Goal: Task Accomplishment & Management: Manage account settings

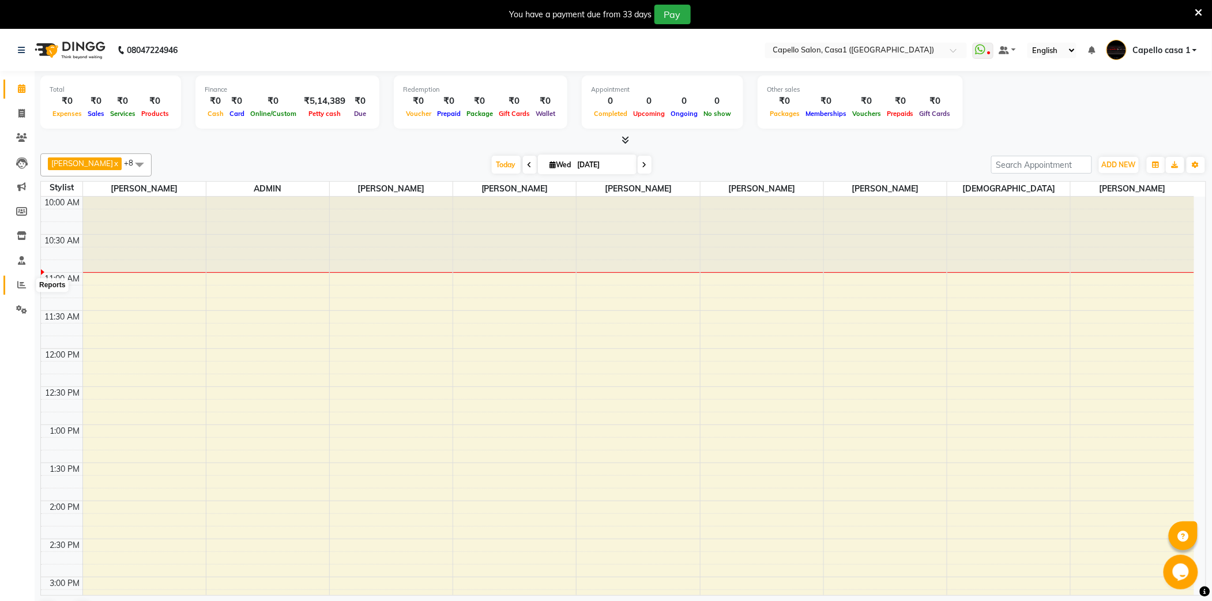
click at [23, 283] on icon at bounding box center [21, 284] width 9 height 9
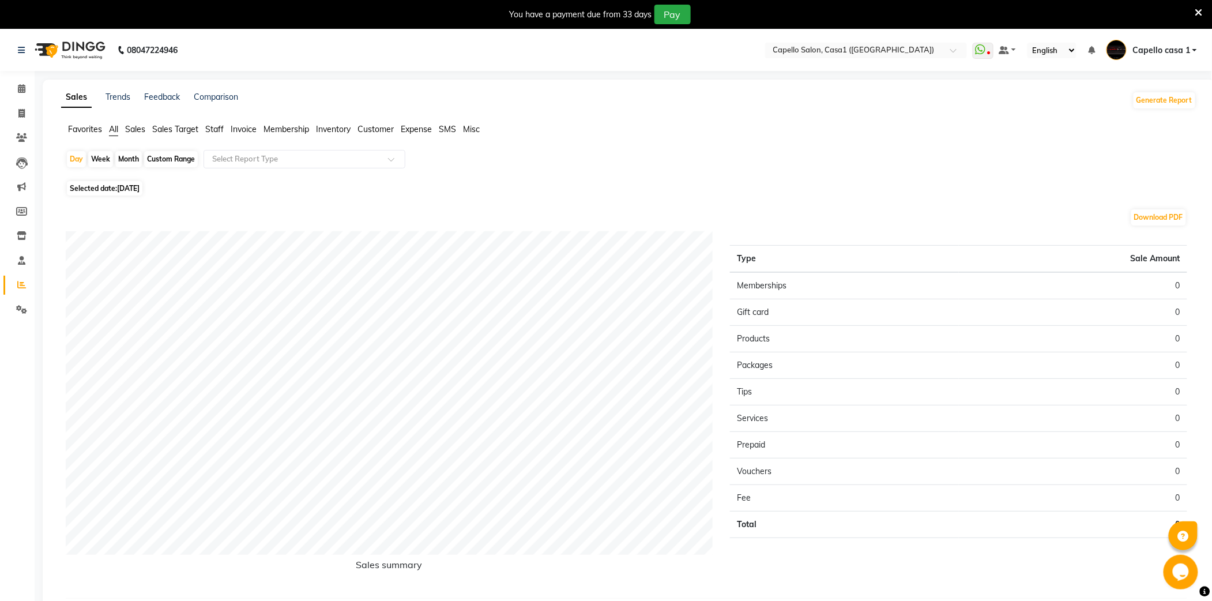
click at [212, 130] on span "Staff" at bounding box center [214, 129] width 18 height 10
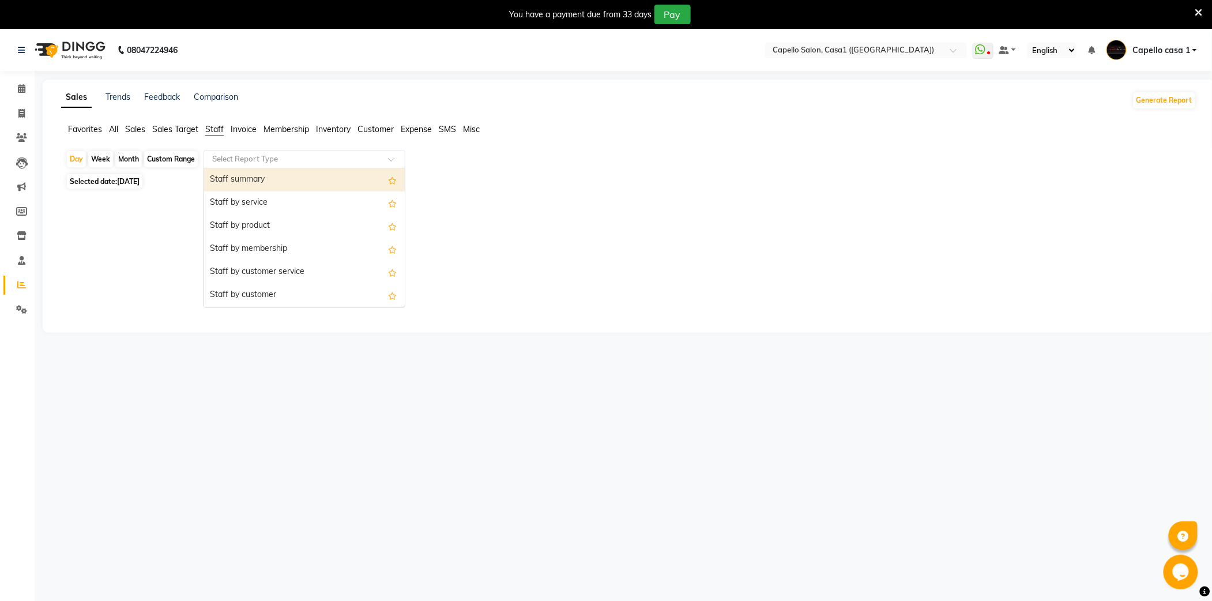
click at [247, 160] on input "text" at bounding box center [293, 159] width 166 height 12
click at [247, 181] on div "Staff summary" at bounding box center [304, 179] width 201 height 23
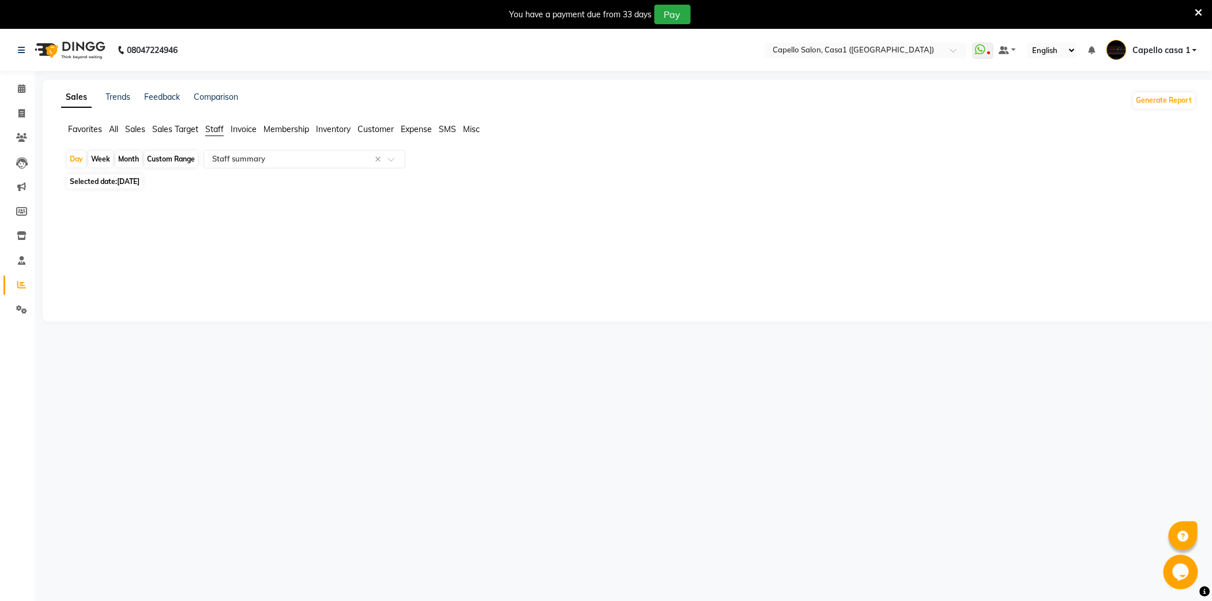
click at [125, 167] on div "Month" at bounding box center [128, 159] width 27 height 16
select select "9"
select select "2025"
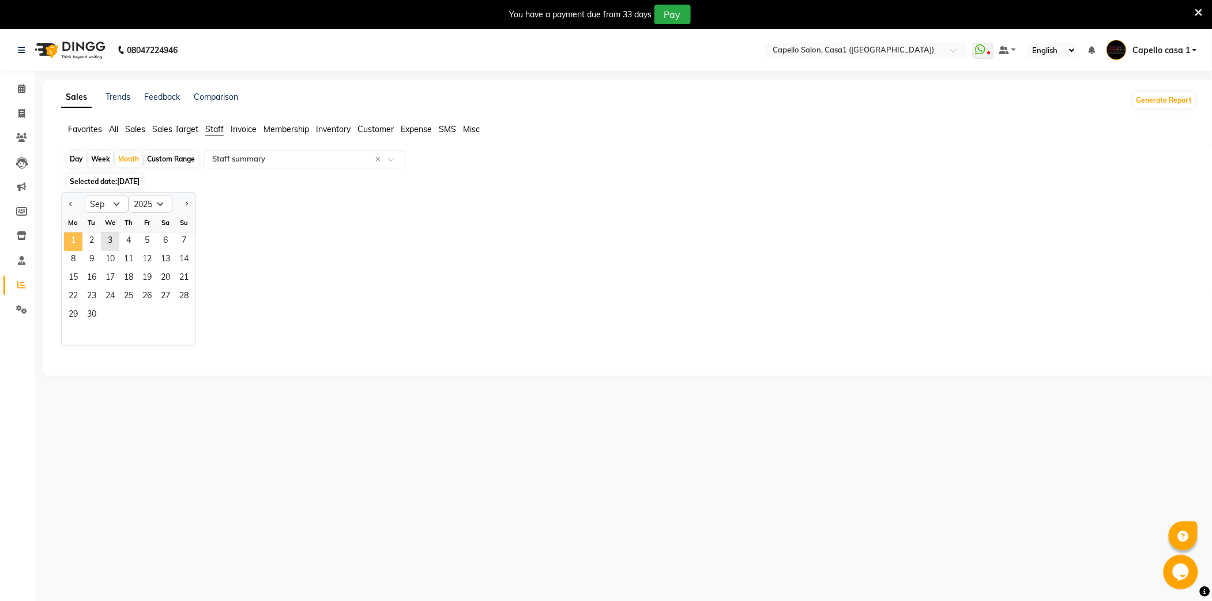
click at [74, 245] on span "1" at bounding box center [73, 241] width 18 height 18
select select "full_report"
select select "csv"
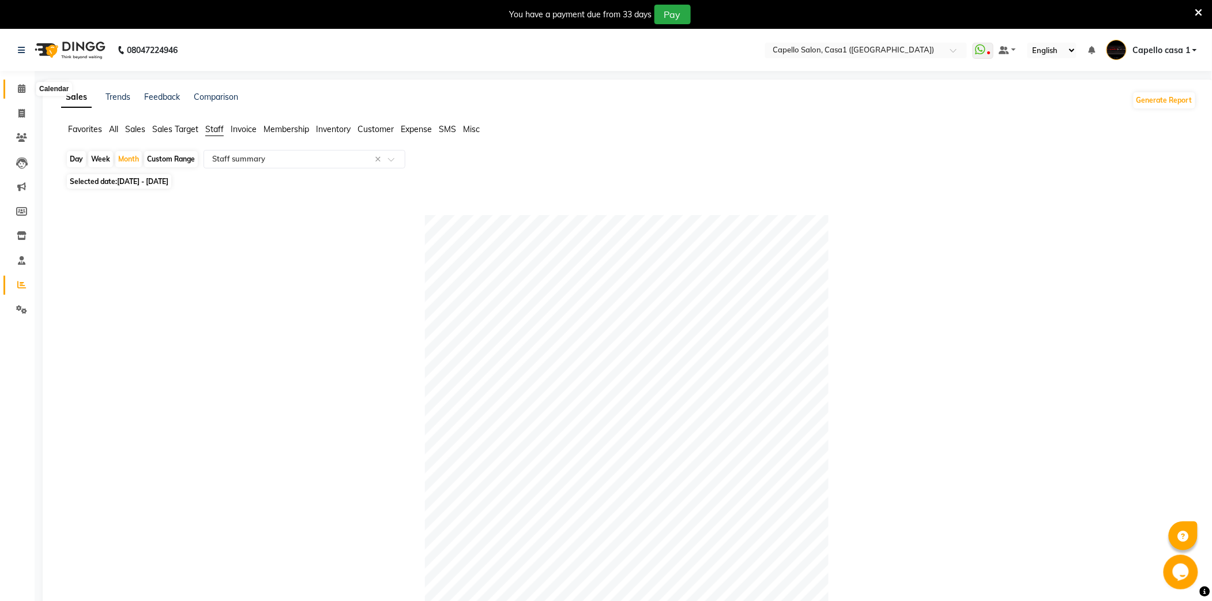
click at [24, 86] on icon at bounding box center [21, 88] width 7 height 9
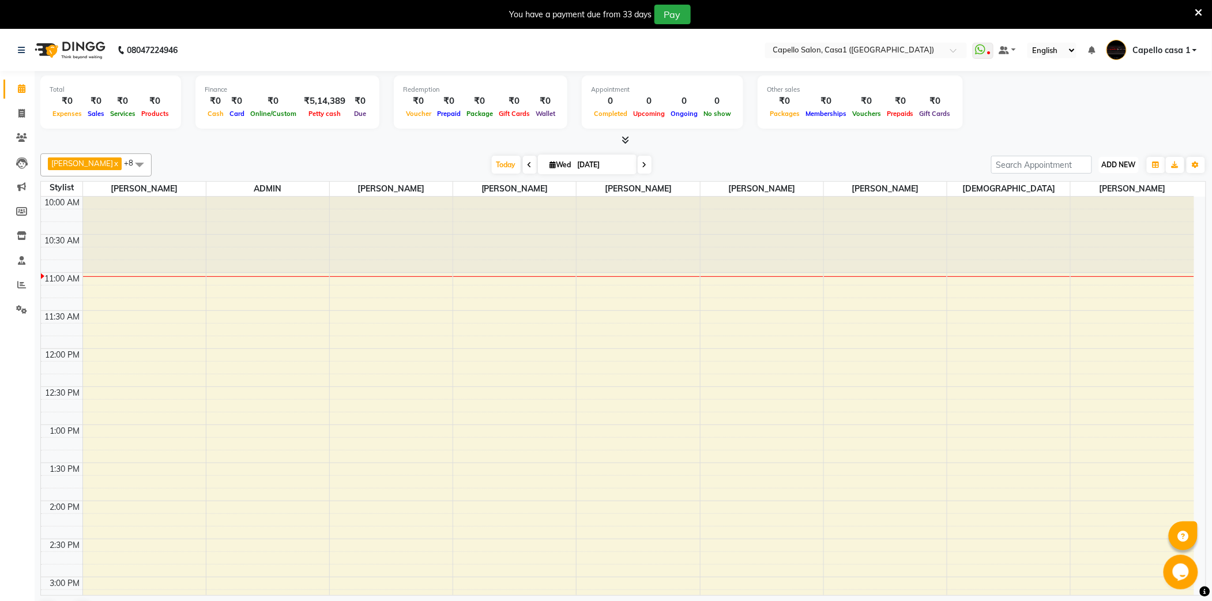
click at [1126, 161] on span "ADD NEW" at bounding box center [1119, 164] width 34 height 9
click at [1085, 238] on link "Add Attendance" at bounding box center [1093, 232] width 91 height 15
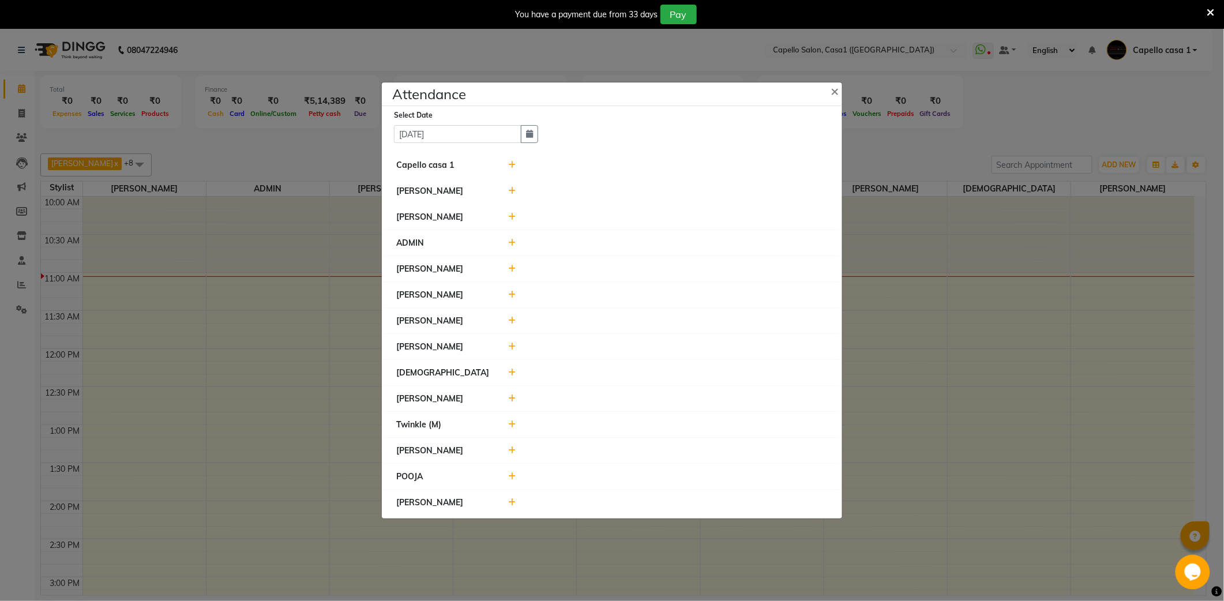
click at [513, 161] on icon at bounding box center [512, 165] width 7 height 8
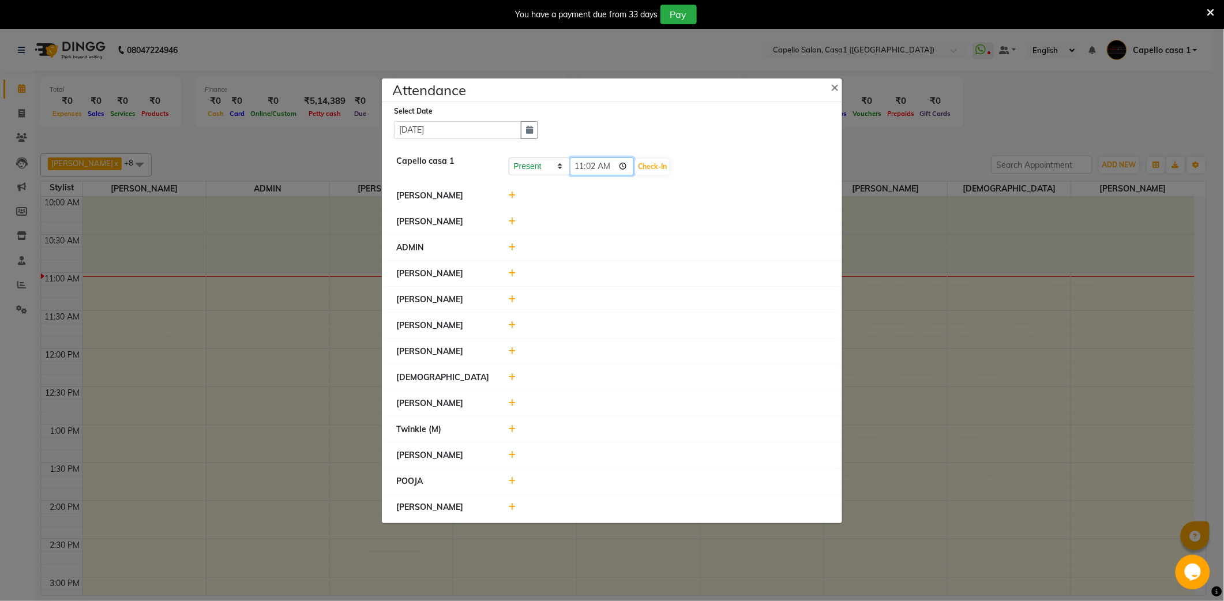
click at [580, 170] on input "11:02" at bounding box center [602, 166] width 65 height 18
type input "10:45"
click at [652, 174] on div "Present Absent Late Half Day Weekly Off 10:45 Check-In" at bounding box center [668, 166] width 319 height 18
click at [666, 165] on button "Check-In" at bounding box center [652, 167] width 35 height 16
click at [509, 193] on icon at bounding box center [512, 194] width 7 height 8
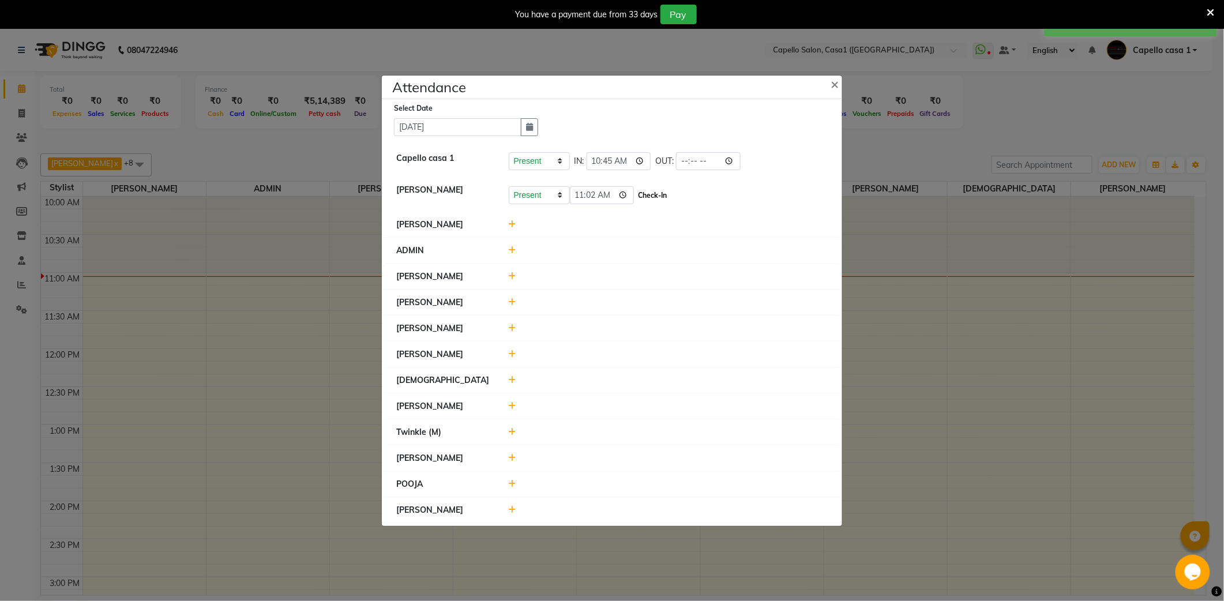
click at [654, 198] on button "Check-In" at bounding box center [652, 195] width 35 height 16
click at [514, 401] on icon at bounding box center [512, 404] width 7 height 8
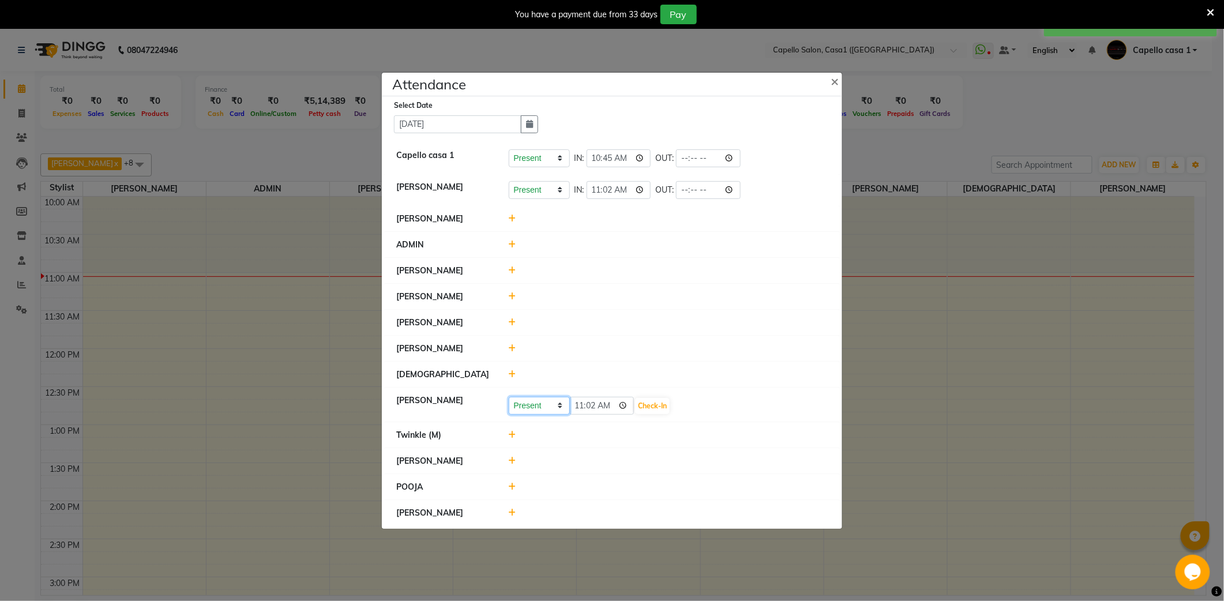
click at [568, 406] on select "Present Absent Late Half Day Weekly Off" at bounding box center [539, 406] width 61 height 18
select select "W"
click at [509, 397] on select "Present Absent Late Half Day Weekly Off" at bounding box center [539, 406] width 61 height 18
click at [587, 411] on button "Save" at bounding box center [582, 406] width 22 height 16
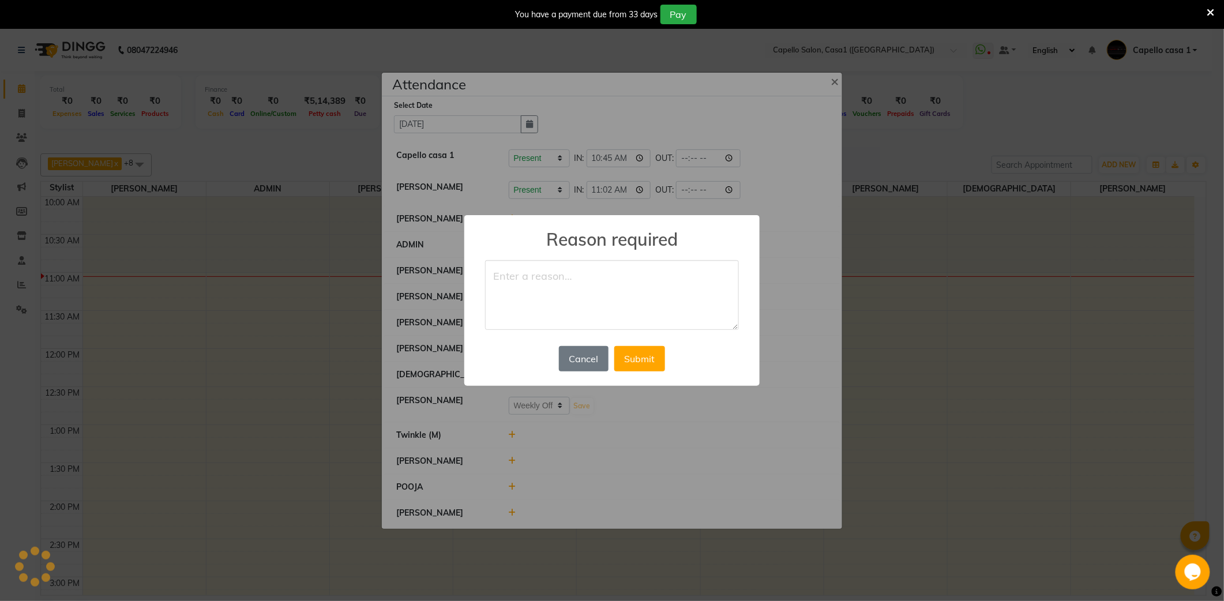
click at [564, 298] on textarea at bounding box center [612, 295] width 254 height 70
type textarea "weekly off"
click at [630, 344] on div "Cancel No Submit" at bounding box center [612, 358] width 112 height 31
click at [633, 361] on button "Submit" at bounding box center [639, 358] width 51 height 25
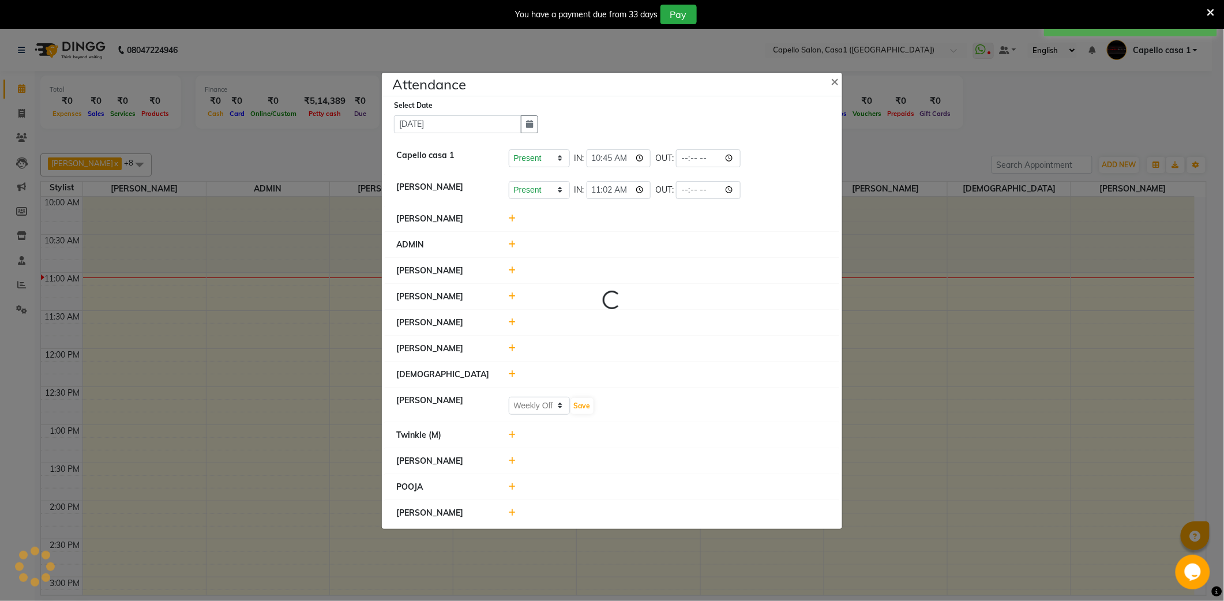
select select "W"
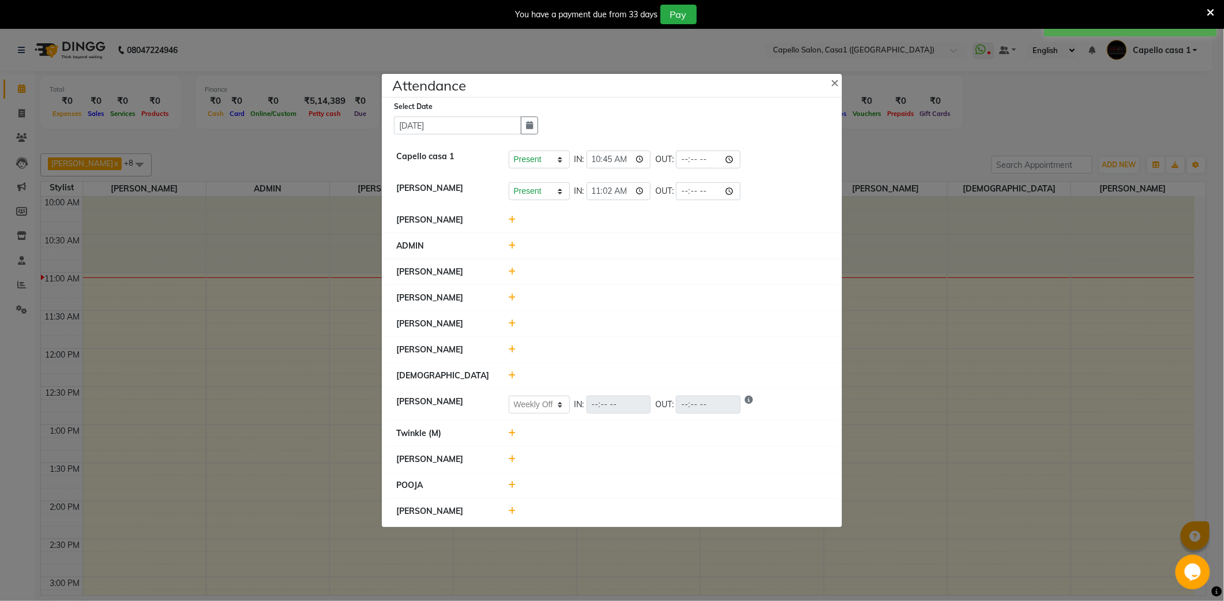
click at [513, 515] on icon at bounding box center [512, 511] width 7 height 8
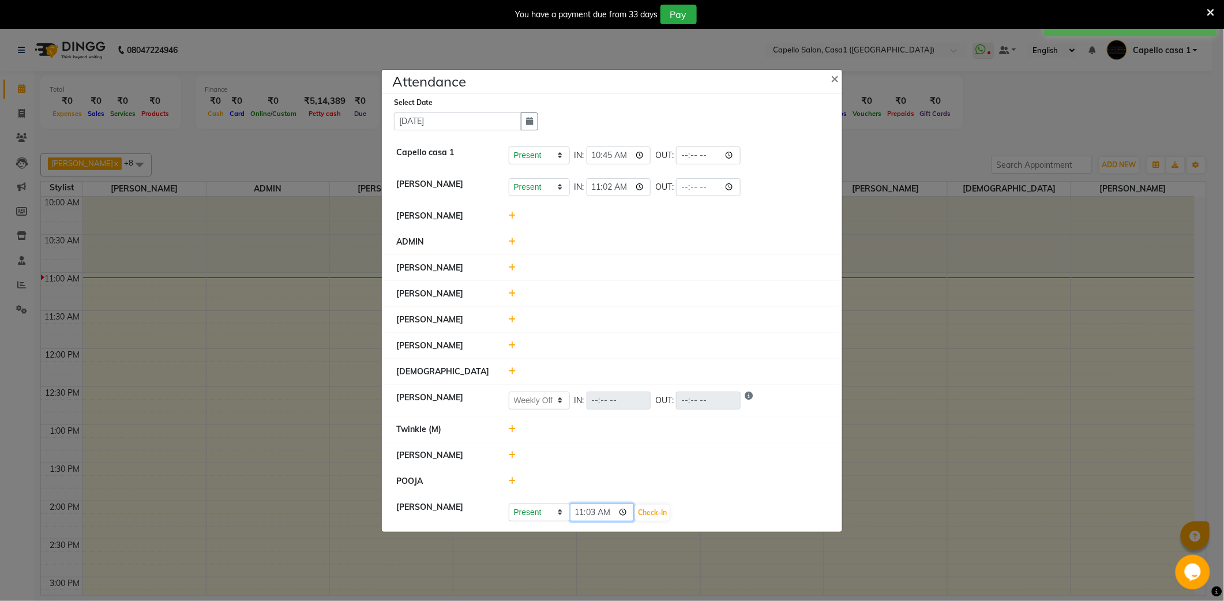
click at [589, 513] on input "11:03" at bounding box center [602, 512] width 65 height 18
type input "11:00"
click at [649, 511] on button "Check-In" at bounding box center [652, 513] width 35 height 16
select select "W"
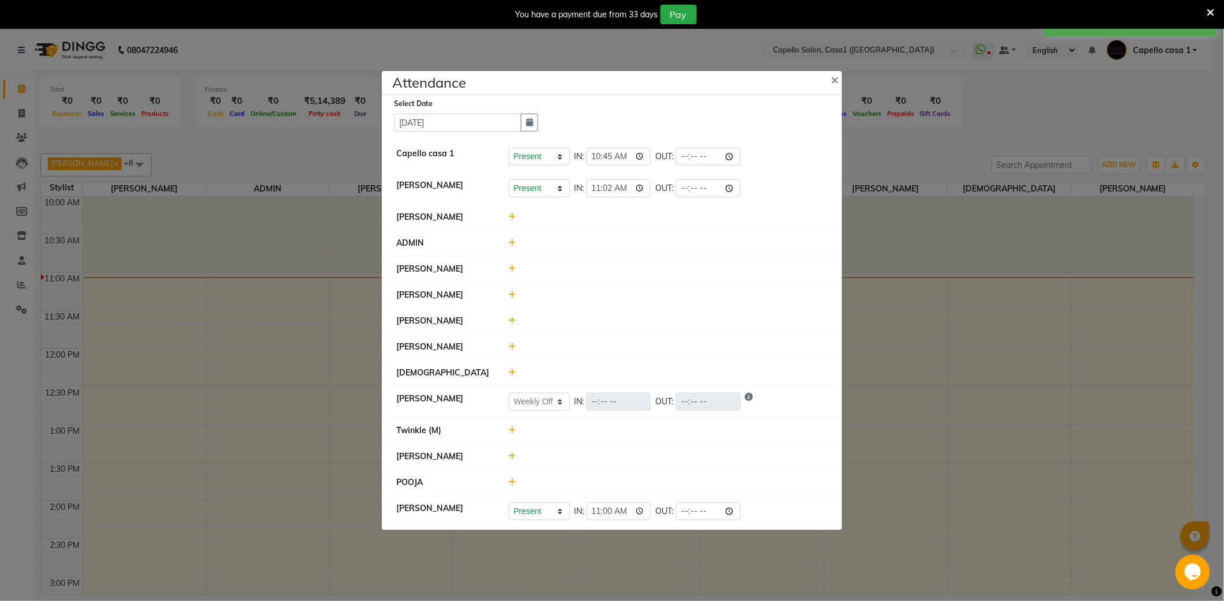
click at [516, 430] on div at bounding box center [668, 430] width 337 height 12
click at [510, 427] on icon at bounding box center [512, 430] width 7 height 8
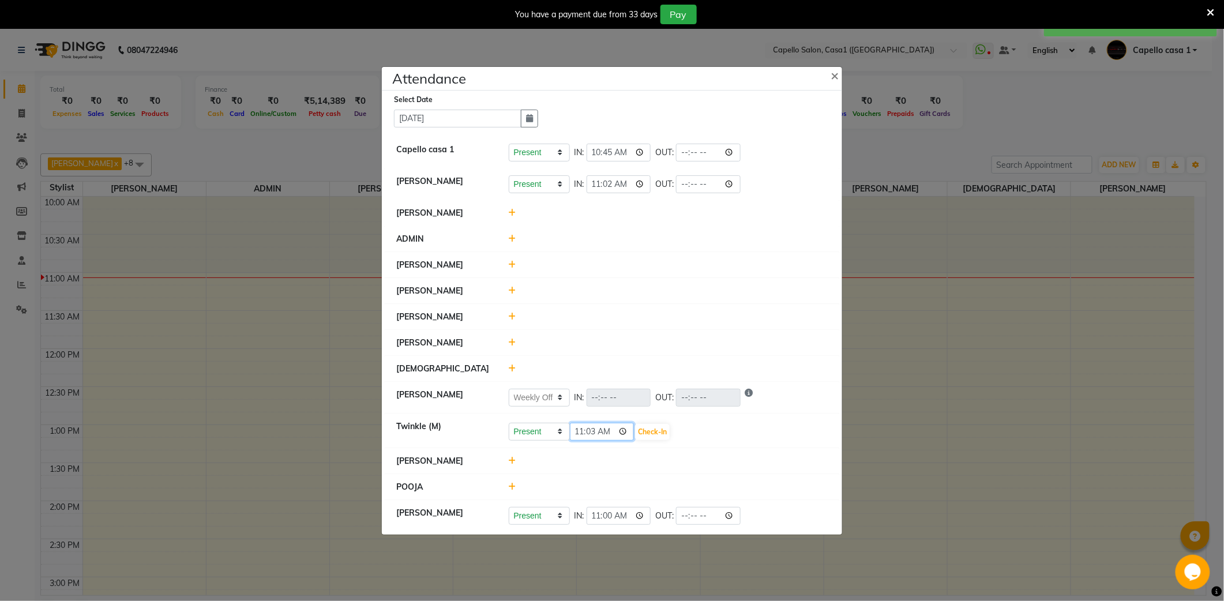
click at [582, 431] on input "11:03" at bounding box center [602, 432] width 65 height 18
type input "10:45"
click at [653, 434] on button "Check-In" at bounding box center [652, 432] width 35 height 16
select select "W"
click at [511, 315] on icon at bounding box center [512, 318] width 7 height 8
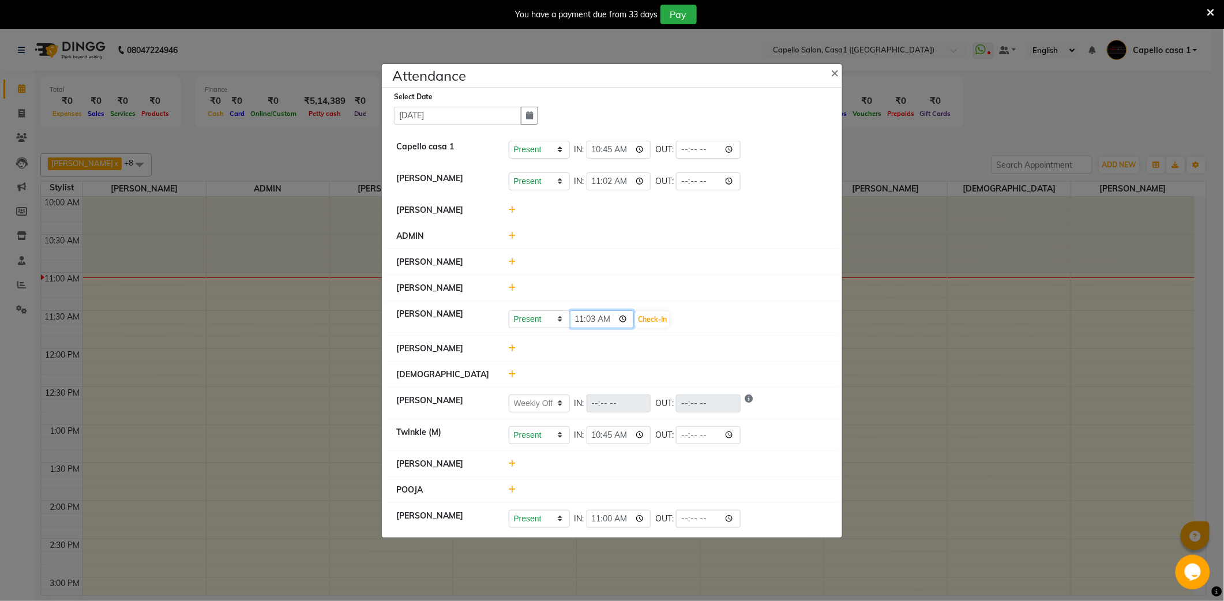
click at [594, 319] on input "11:03" at bounding box center [602, 319] width 65 height 18
type input "11:02"
click at [658, 314] on button "Check-In" at bounding box center [652, 319] width 35 height 16
select select "W"
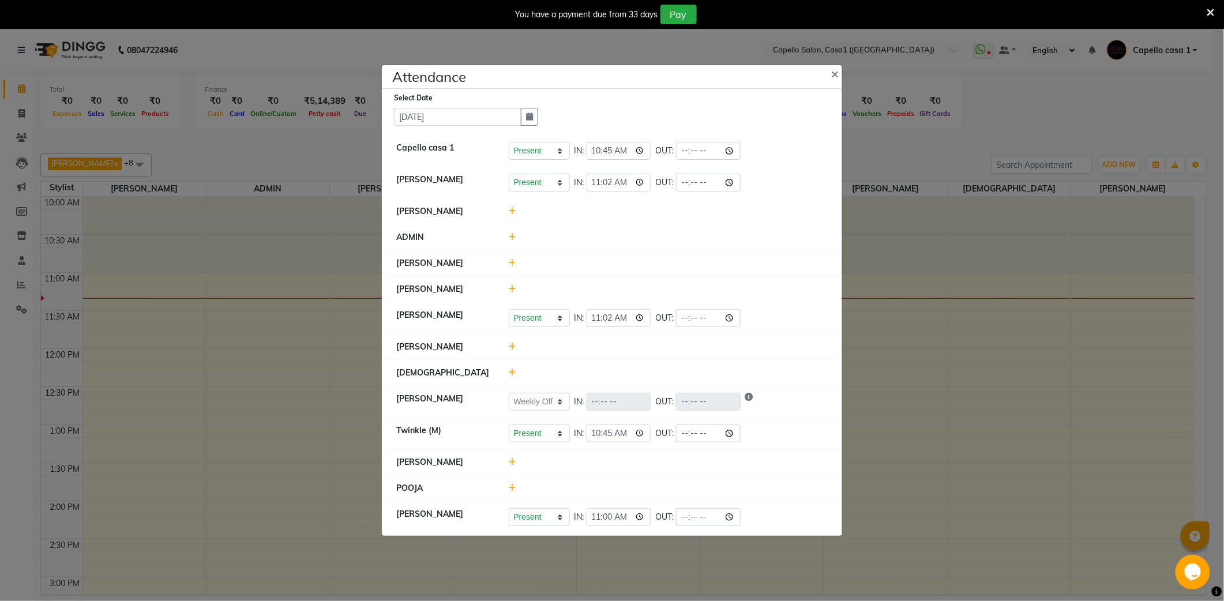
click at [513, 374] on icon at bounding box center [512, 373] width 7 height 8
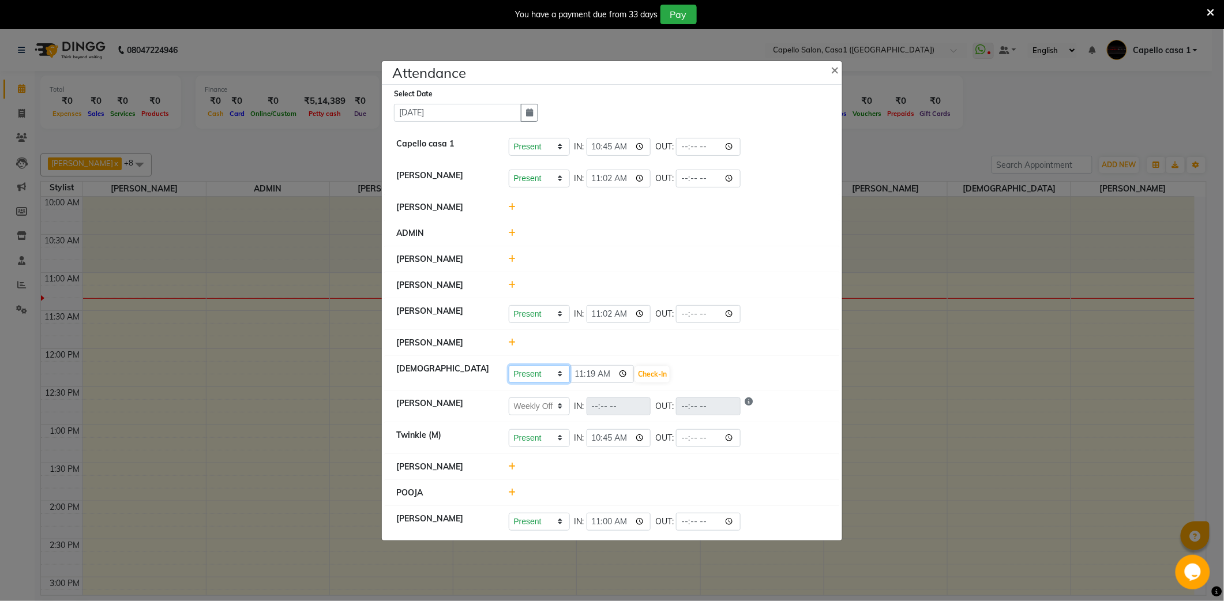
click at [552, 373] on select "Present Absent Late Half Day Weekly Off" at bounding box center [539, 374] width 61 height 18
select select "W"
click at [509, 365] on select "Present Absent Late Half Day Weekly Off" at bounding box center [539, 374] width 61 height 18
click at [586, 374] on button "Save" at bounding box center [582, 374] width 22 height 16
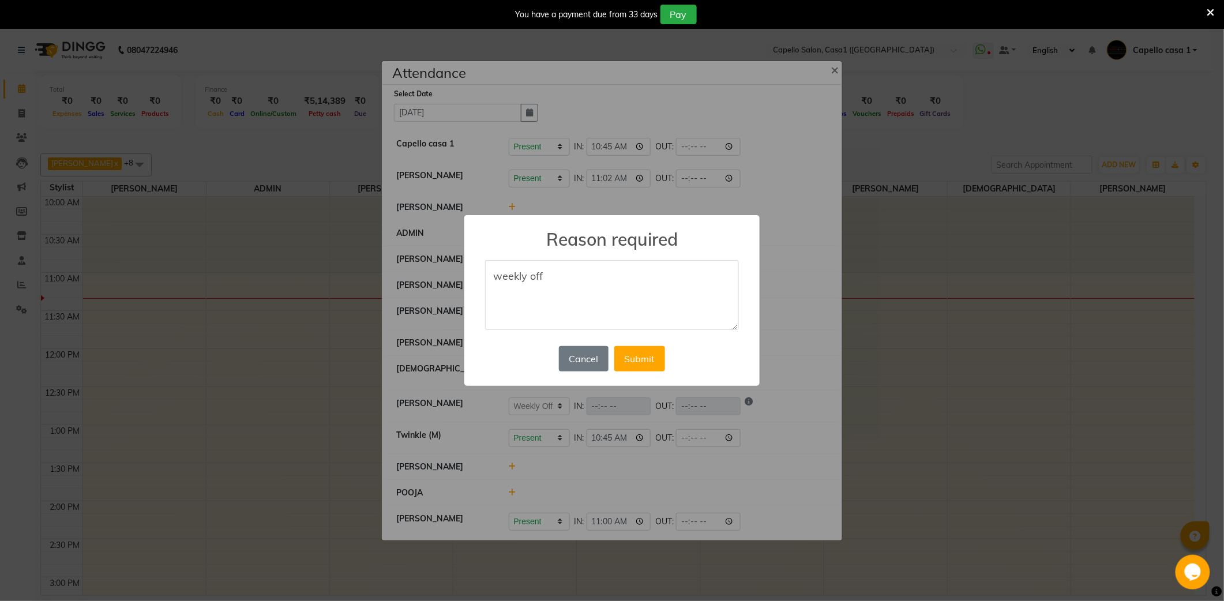
type textarea "weekly off"
click at [617, 335] on div "× Reason required weekly off Cancel No Submit" at bounding box center [611, 300] width 295 height 171
click at [628, 359] on button "Submit" at bounding box center [639, 358] width 51 height 25
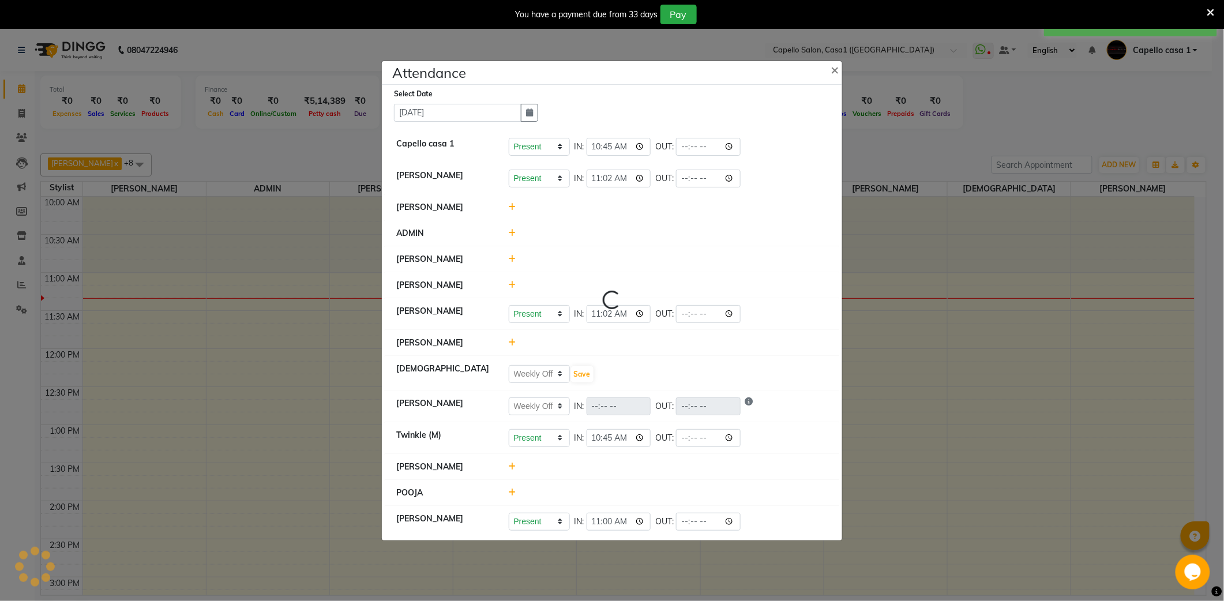
select select "W"
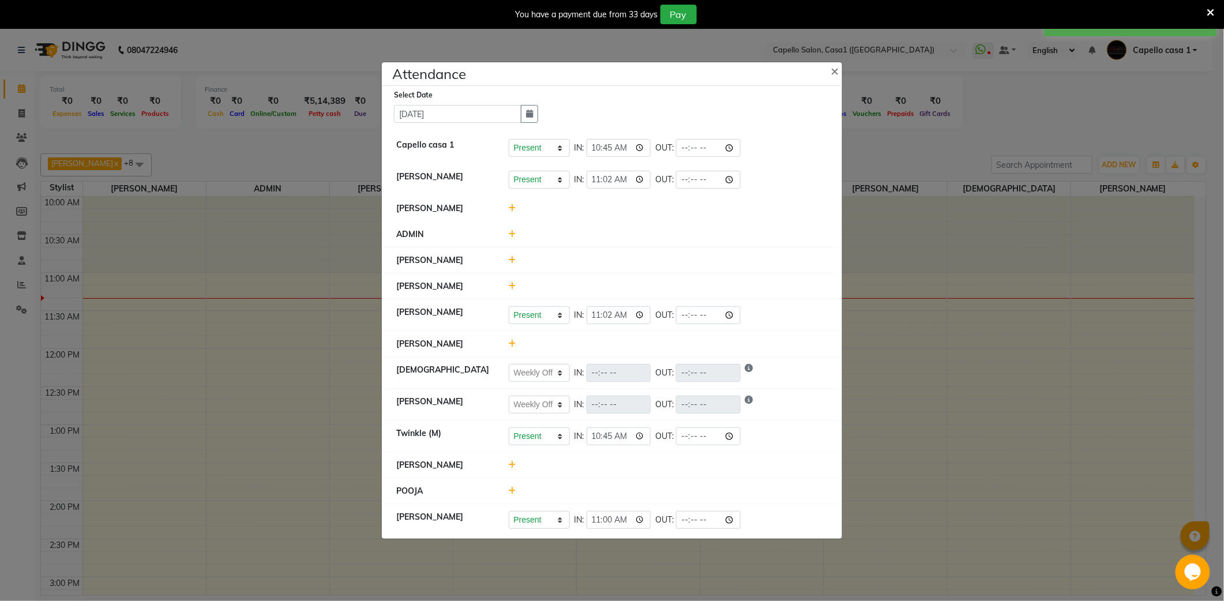
click at [511, 205] on icon at bounding box center [512, 208] width 7 height 8
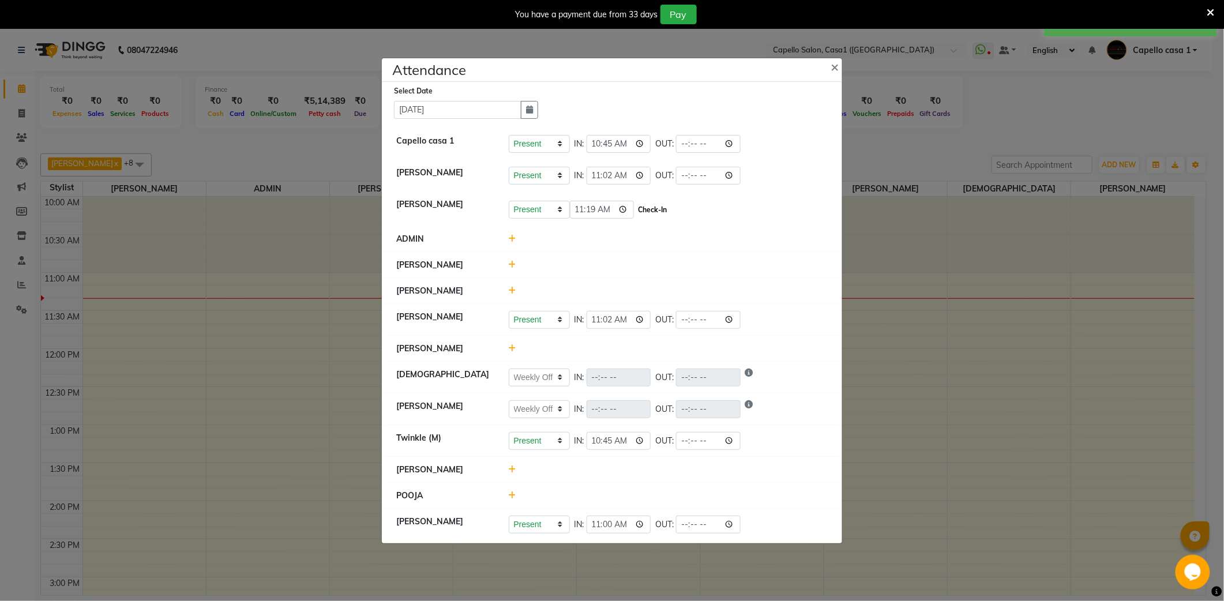
click at [654, 213] on button "Check-In" at bounding box center [652, 210] width 35 height 16
select select "W"
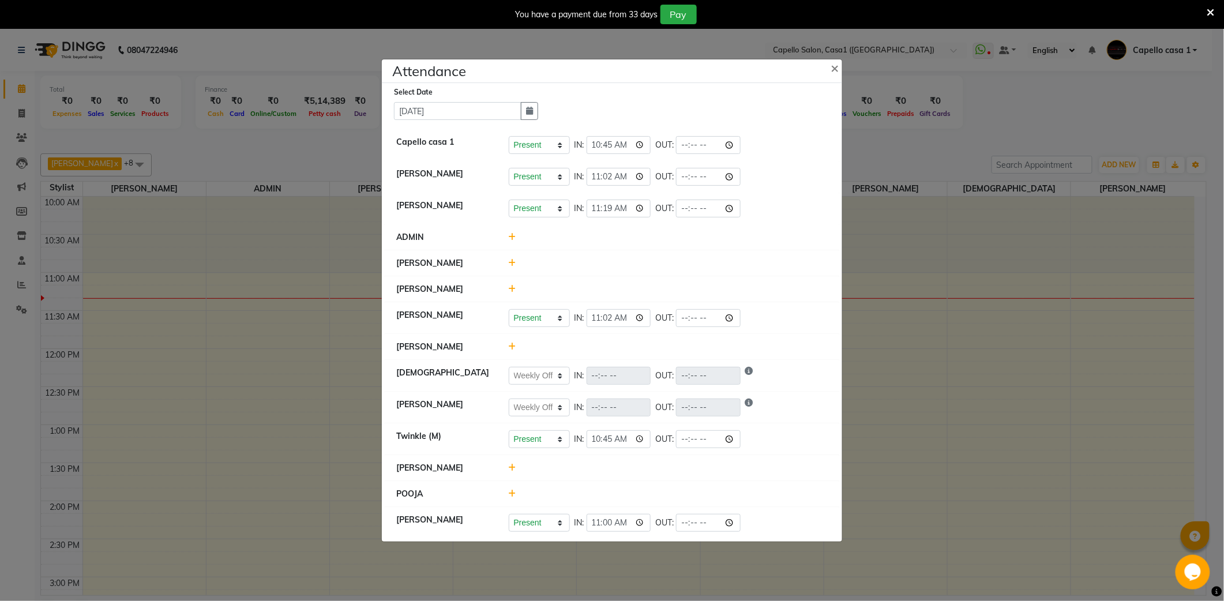
click at [513, 345] on icon at bounding box center [512, 347] width 7 height 8
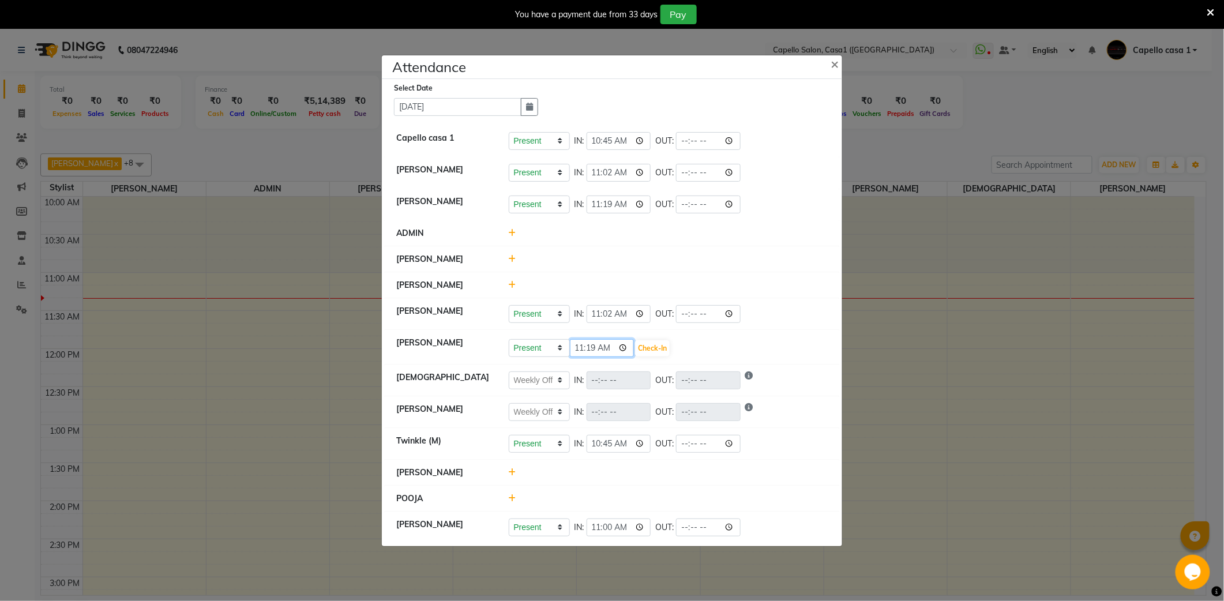
click at [580, 347] on input "11:19" at bounding box center [602, 348] width 65 height 18
type input "10:50"
click at [666, 341] on button "Check-In" at bounding box center [652, 348] width 35 height 16
select select "W"
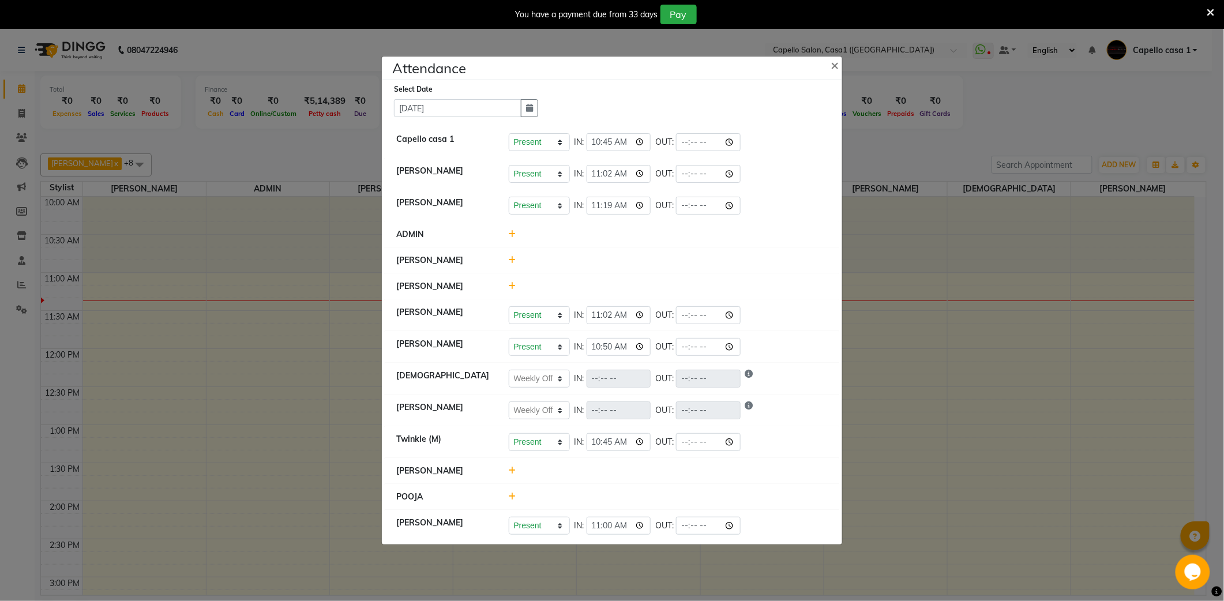
click at [509, 261] on icon at bounding box center [512, 260] width 7 height 8
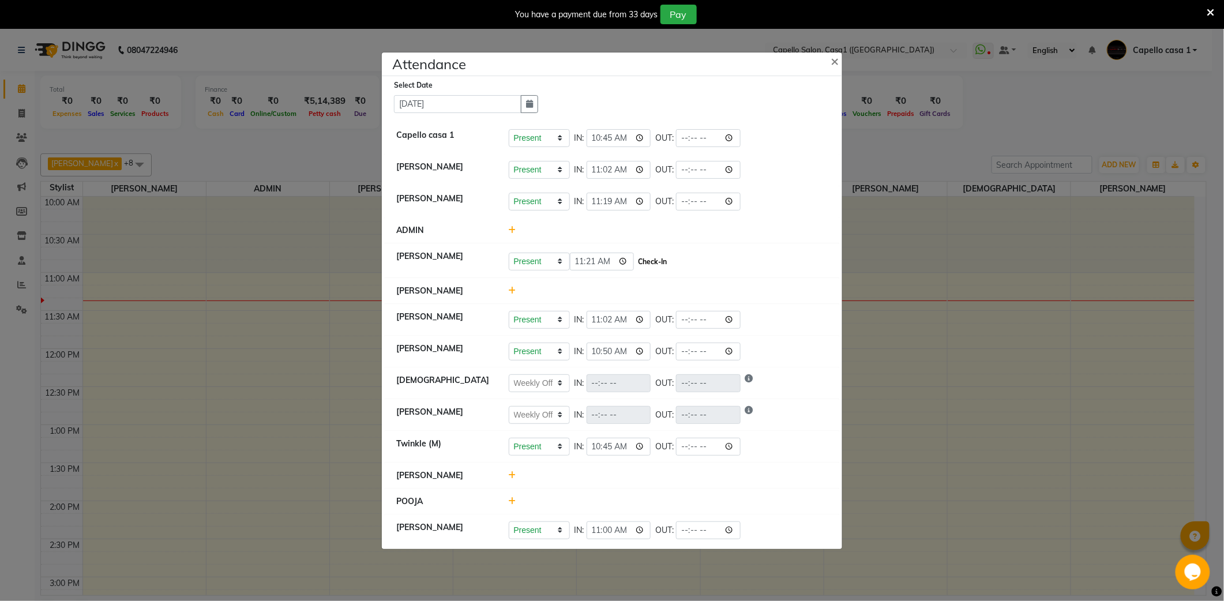
click at [645, 262] on button "Check-In" at bounding box center [652, 262] width 35 height 16
select select "W"
click at [511, 498] on icon at bounding box center [512, 499] width 7 height 8
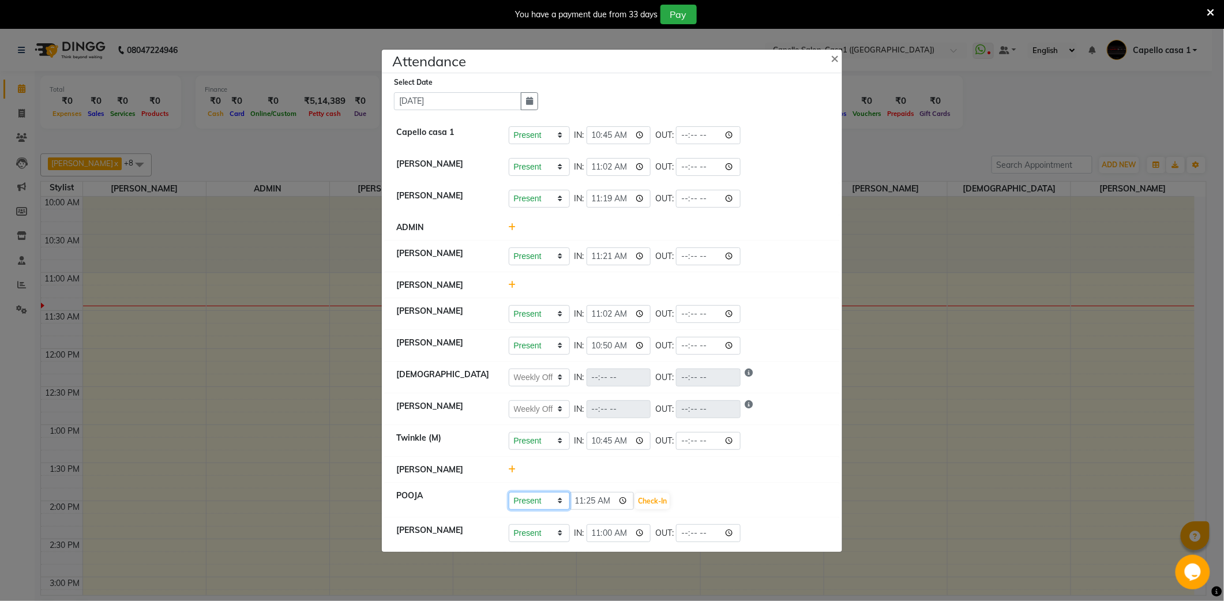
click at [558, 506] on select "Present Absent Late Half Day Weekly Off" at bounding box center [539, 501] width 61 height 18
select select "L"
click at [509, 493] on select "Present Absent Late Half Day Weekly Off" at bounding box center [539, 501] width 61 height 18
click at [651, 501] on button "Check-In" at bounding box center [652, 501] width 35 height 16
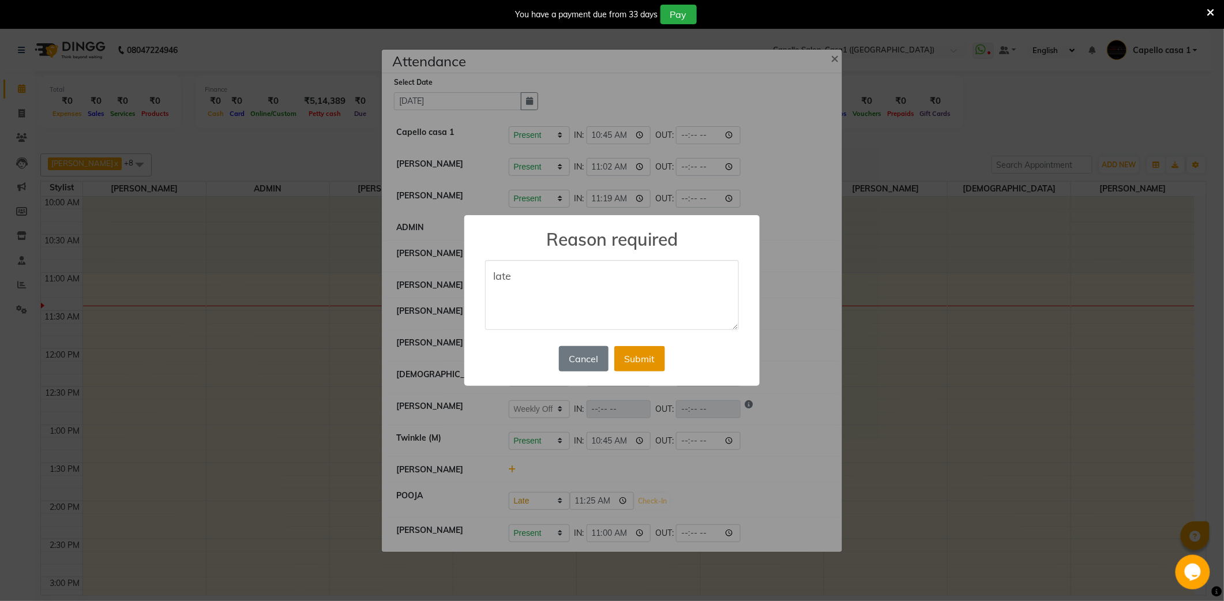
type textarea "late"
click at [640, 360] on button "Submit" at bounding box center [639, 358] width 51 height 25
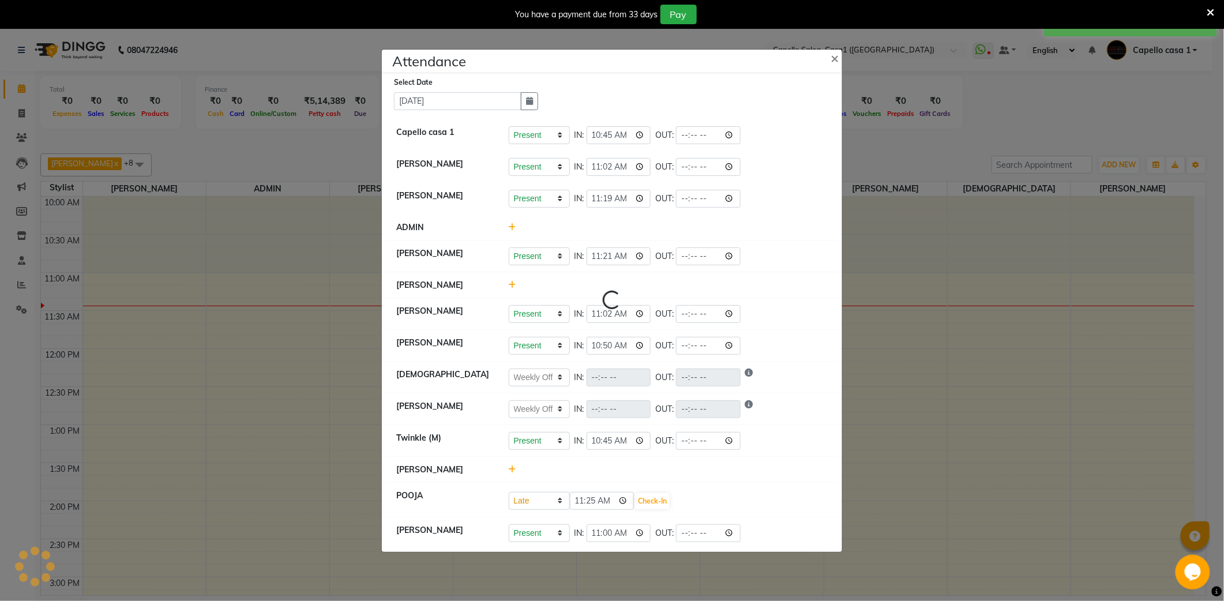
select select "W"
select select "L"
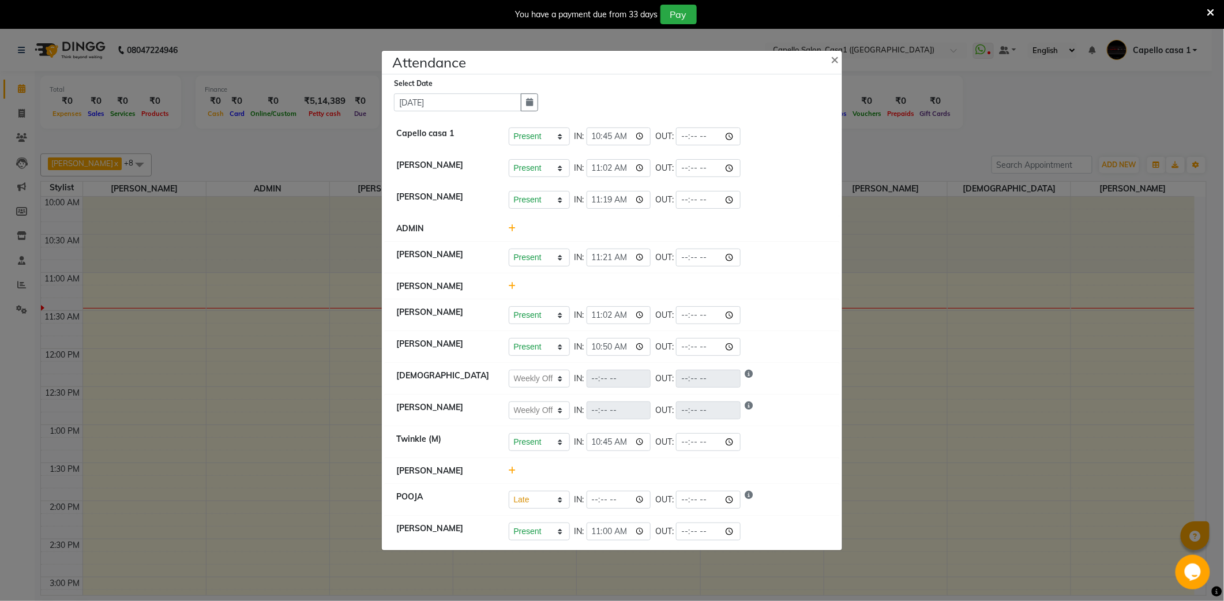
click at [1212, 385] on html "08047224946 Select Location × [GEOGRAPHIC_DATA] (Eternity Mall) WhatsApp Status…" at bounding box center [612, 300] width 1224 height 601
click at [831, 62] on span "×" at bounding box center [834, 58] width 8 height 17
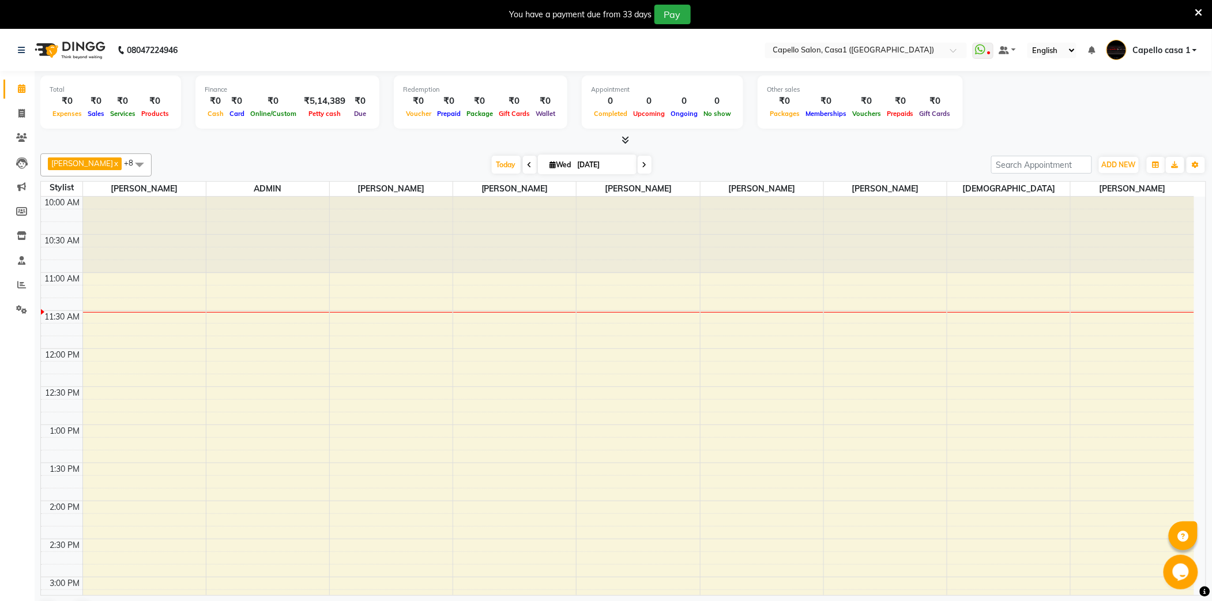
click at [135, 167] on span at bounding box center [139, 164] width 23 height 22
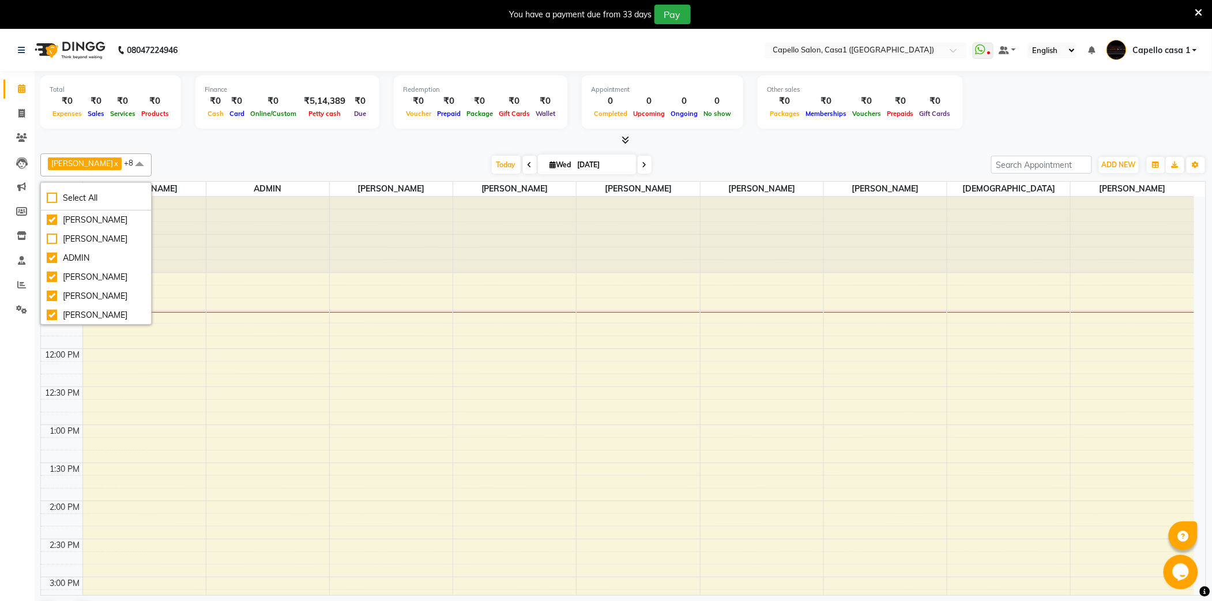
click at [240, 152] on div "[PERSON_NAME] x [PERSON_NAME] x ADMIN x yash Hambade x [PERSON_NAME] Delikar x …" at bounding box center [623, 388] width 1166 height 478
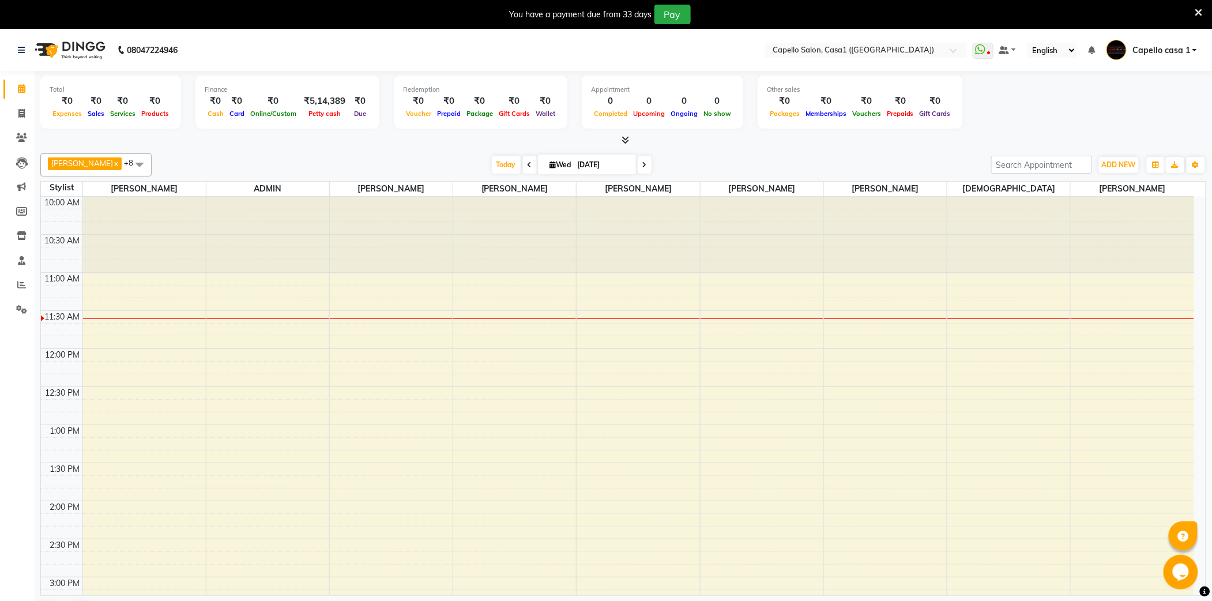
click at [1198, 14] on icon at bounding box center [1199, 12] width 7 height 10
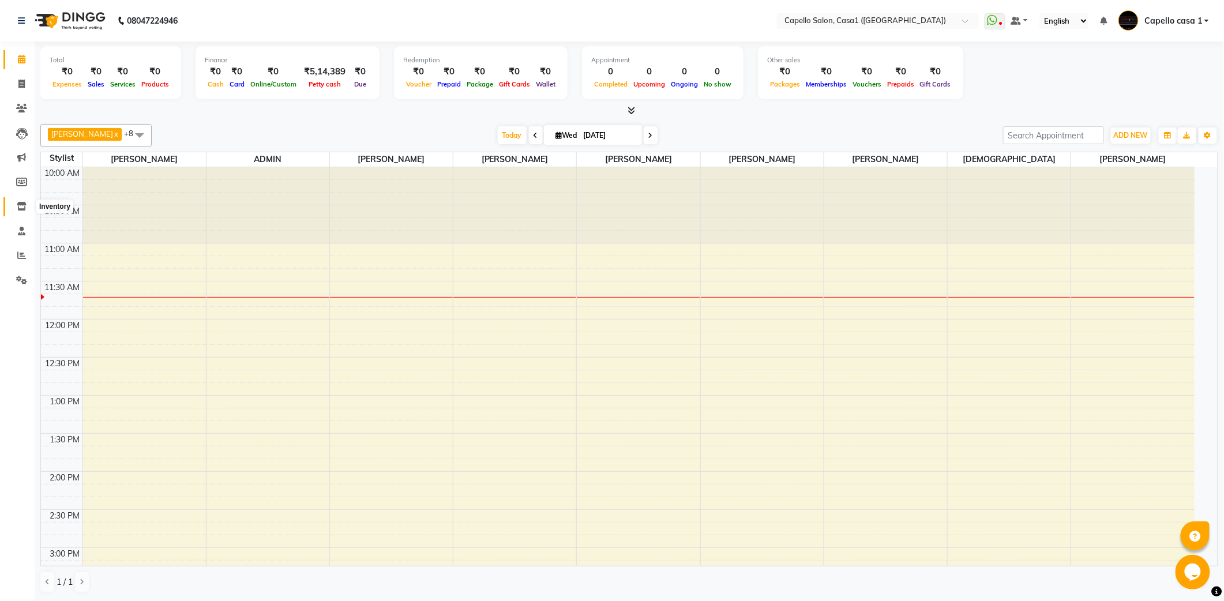
click at [18, 205] on icon at bounding box center [22, 206] width 10 height 9
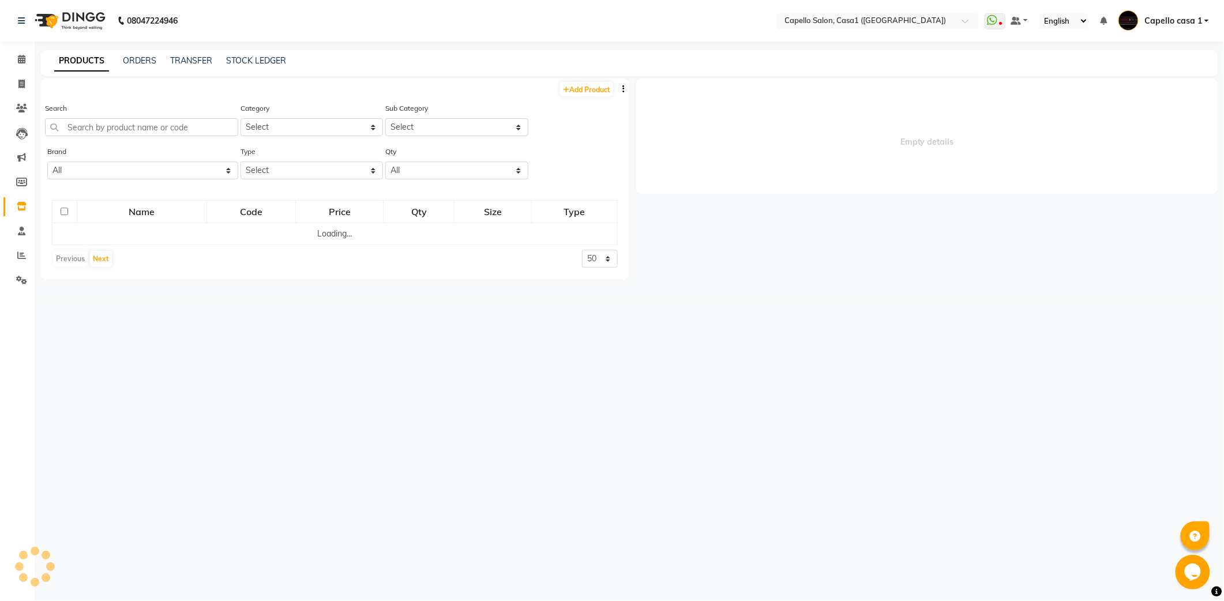
select select
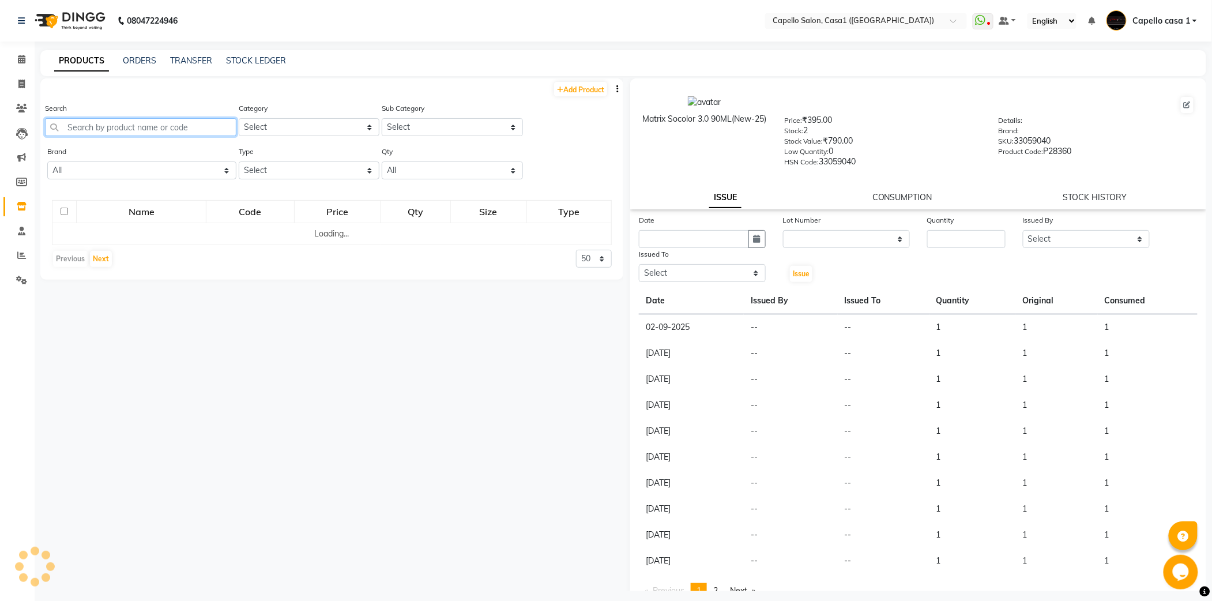
click at [146, 129] on input "text" at bounding box center [140, 127] width 191 height 18
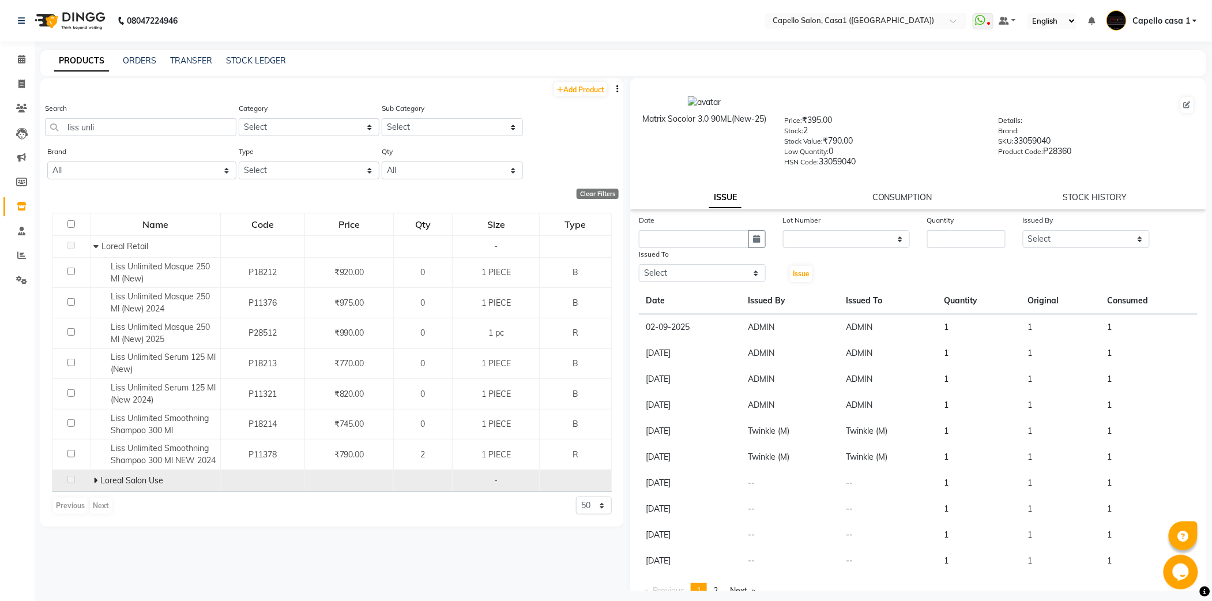
click at [88, 492] on td at bounding box center [71, 481] width 39 height 22
click at [97, 484] on icon at bounding box center [96, 480] width 4 height 8
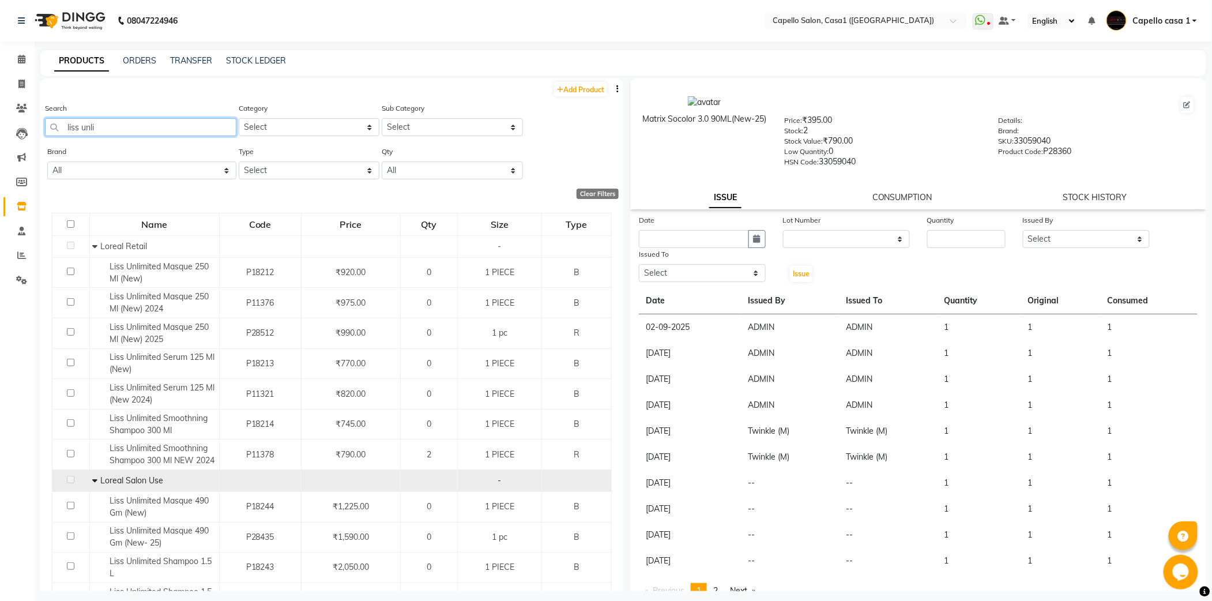
click at [155, 127] on input "liss unli" at bounding box center [140, 127] width 191 height 18
type input "l"
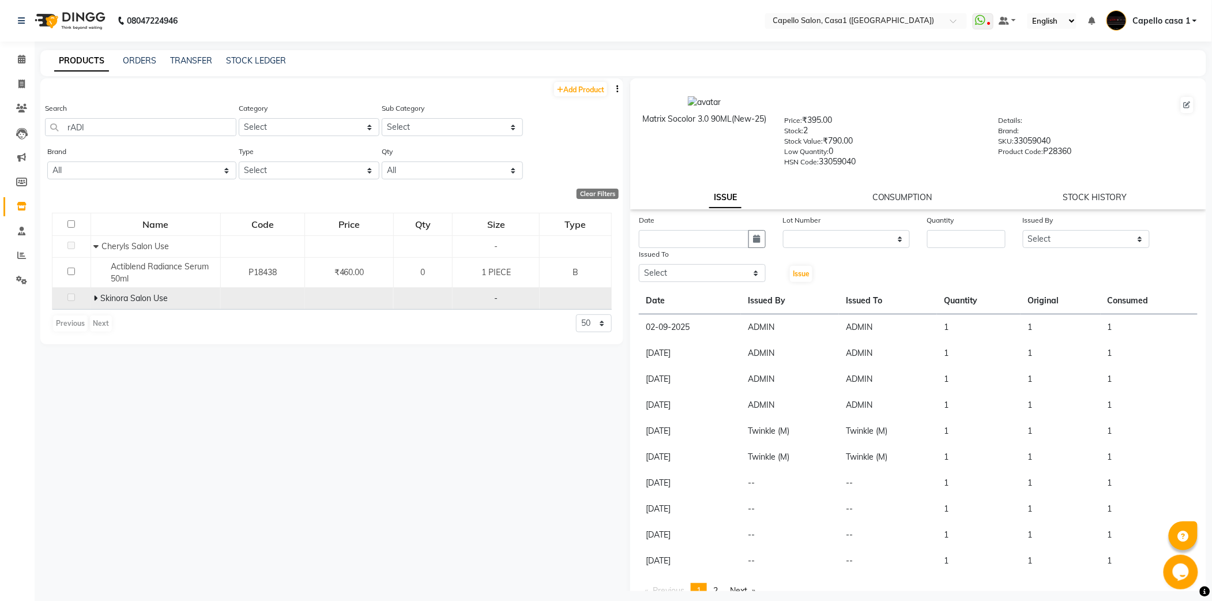
click at [93, 303] on td "Skinora Salon Use" at bounding box center [156, 299] width 130 height 22
click at [97, 301] on icon at bounding box center [96, 298] width 4 height 8
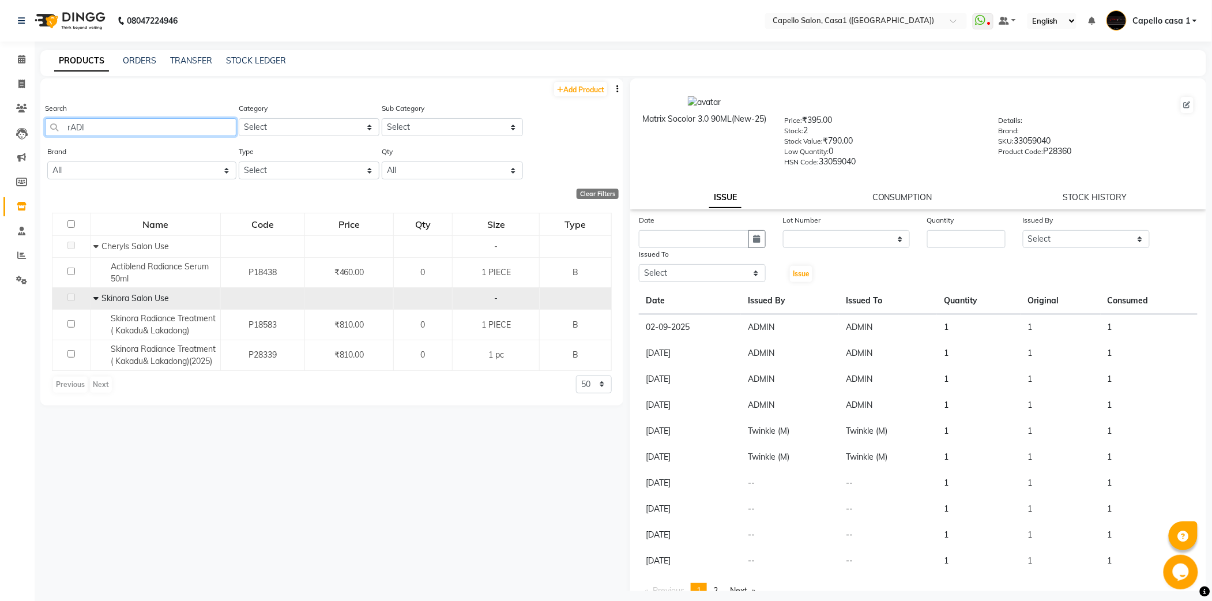
click at [157, 134] on input "rADI" at bounding box center [140, 127] width 191 height 18
type input "r"
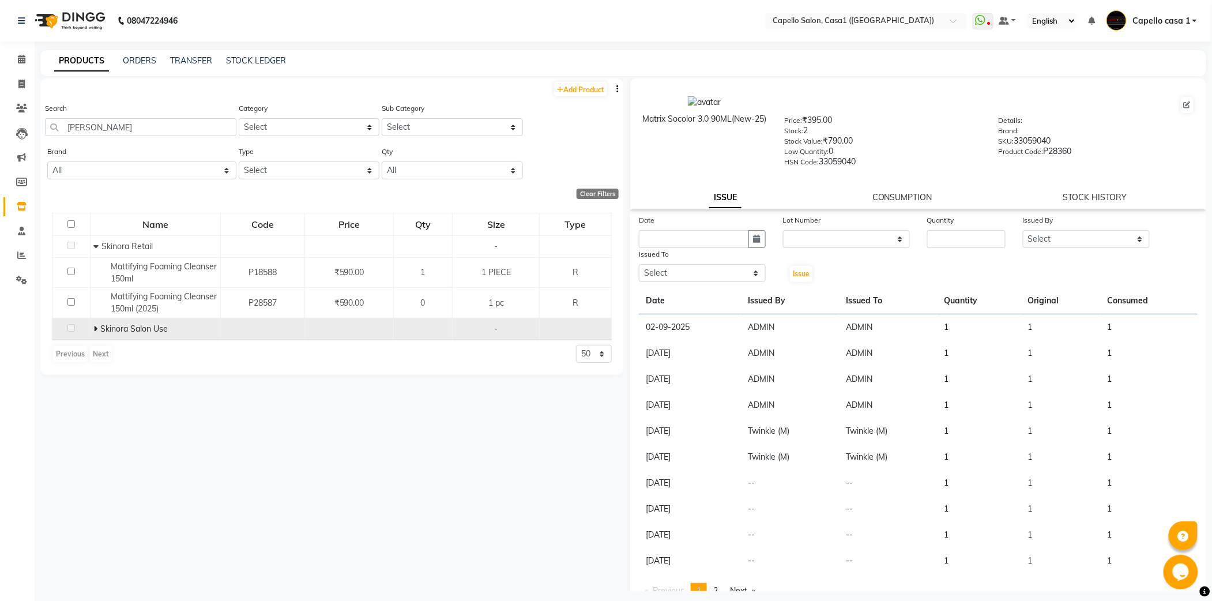
click at [98, 326] on span at bounding box center [97, 329] width 7 height 10
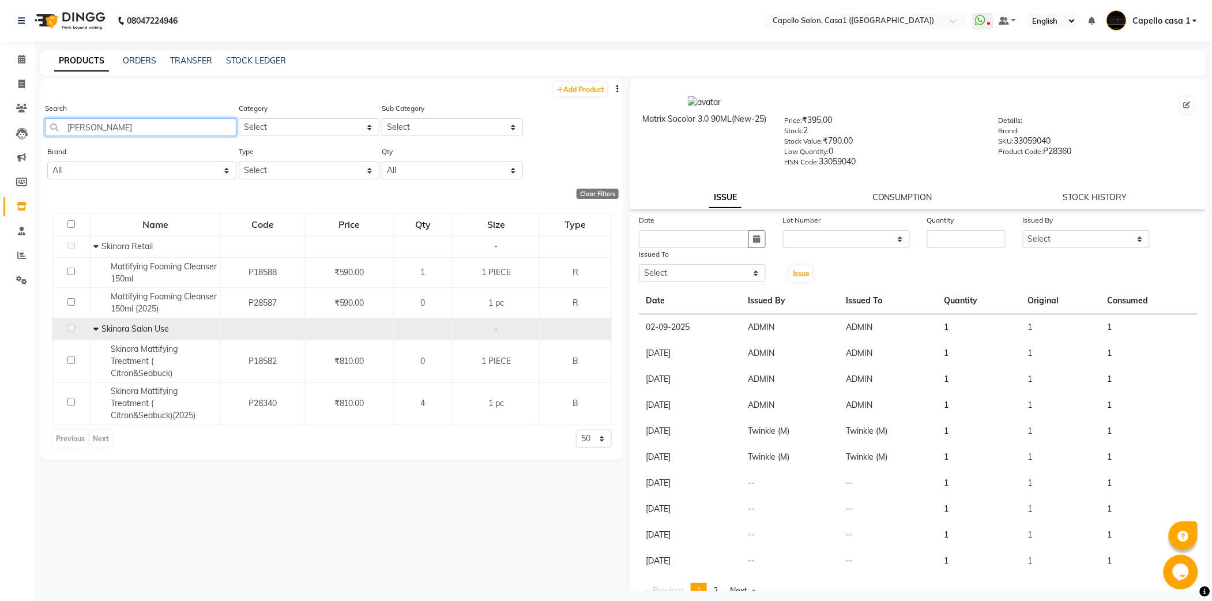
click at [153, 121] on input "[PERSON_NAME]" at bounding box center [140, 127] width 191 height 18
type input "M"
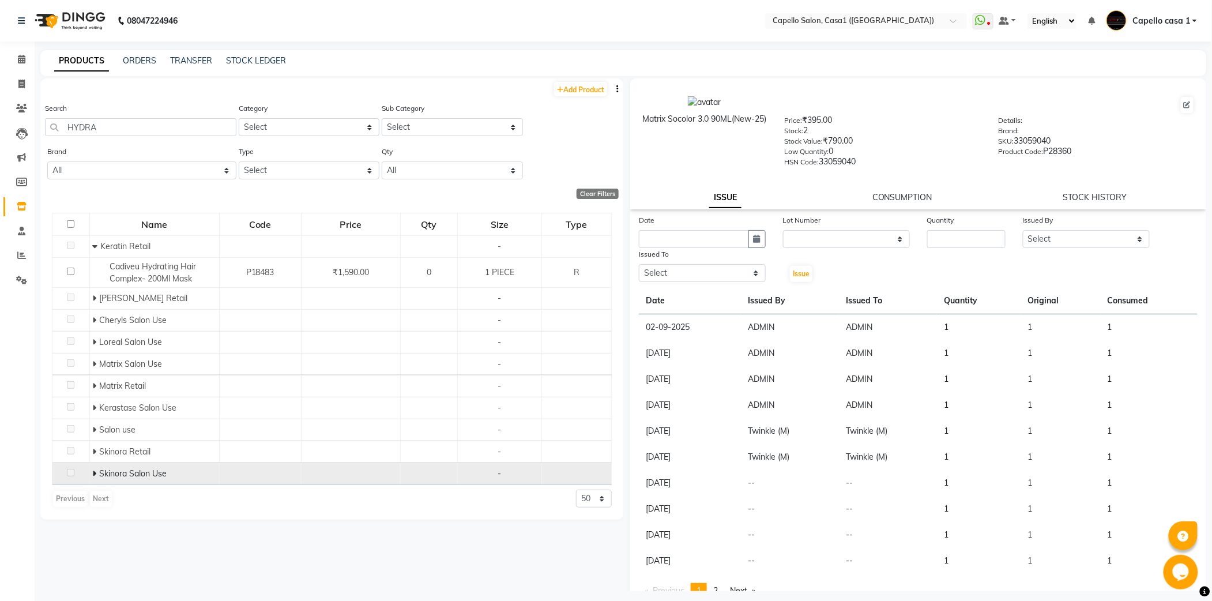
click at [96, 478] on icon at bounding box center [94, 473] width 4 height 8
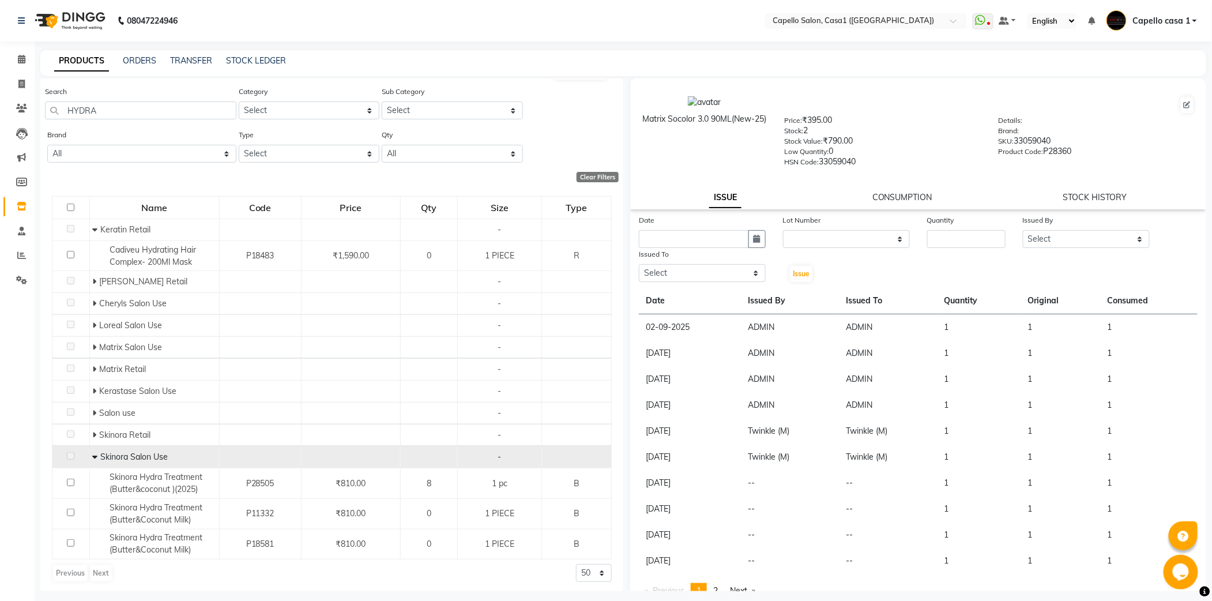
scroll to position [21, 0]
click at [180, 95] on div "Search HYDRA" at bounding box center [140, 99] width 191 height 34
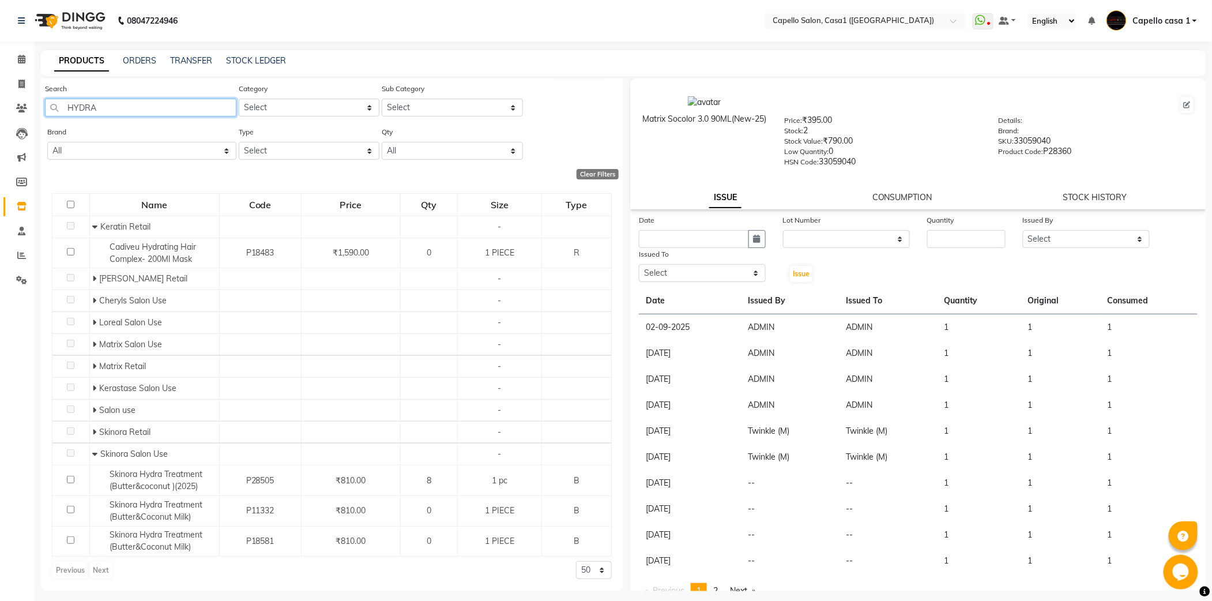
drag, startPoint x: 171, startPoint y: 100, endPoint x: 168, endPoint y: 107, distance: 7.5
click at [170, 106] on input "HYDRA" at bounding box center [140, 108] width 191 height 18
type input "H"
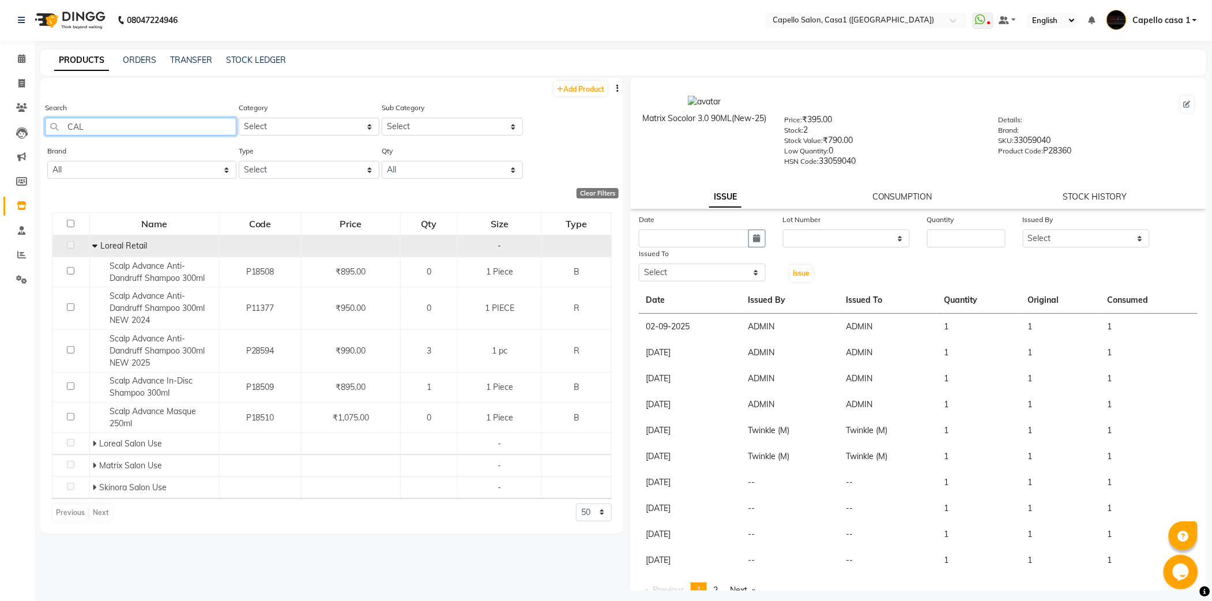
scroll to position [7, 0]
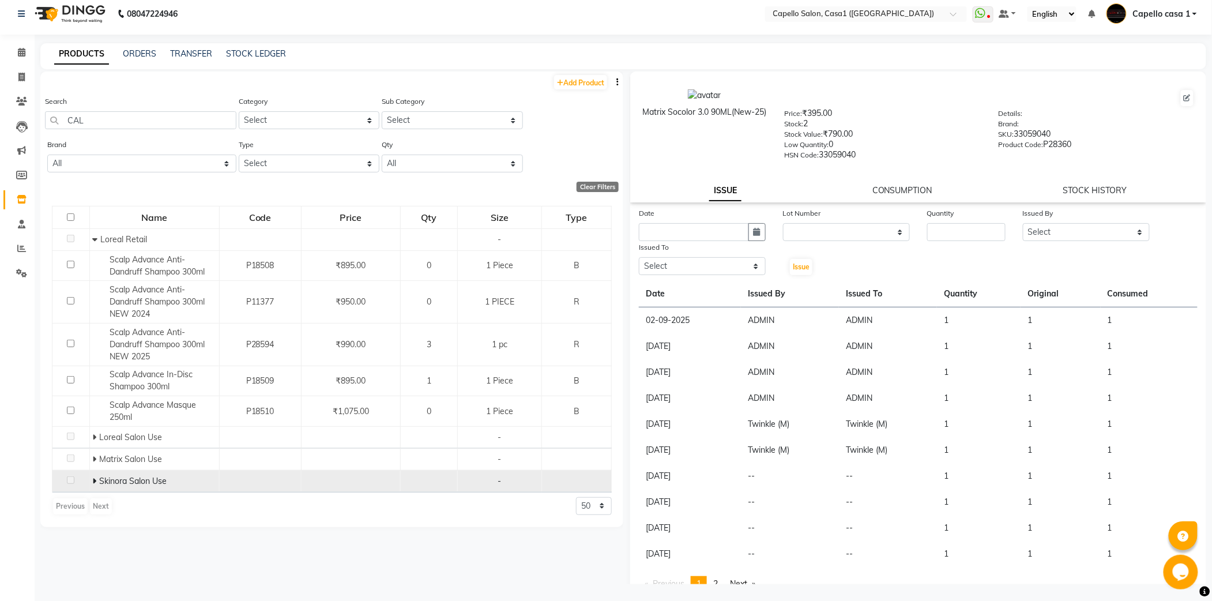
click at [93, 481] on icon at bounding box center [94, 481] width 4 height 8
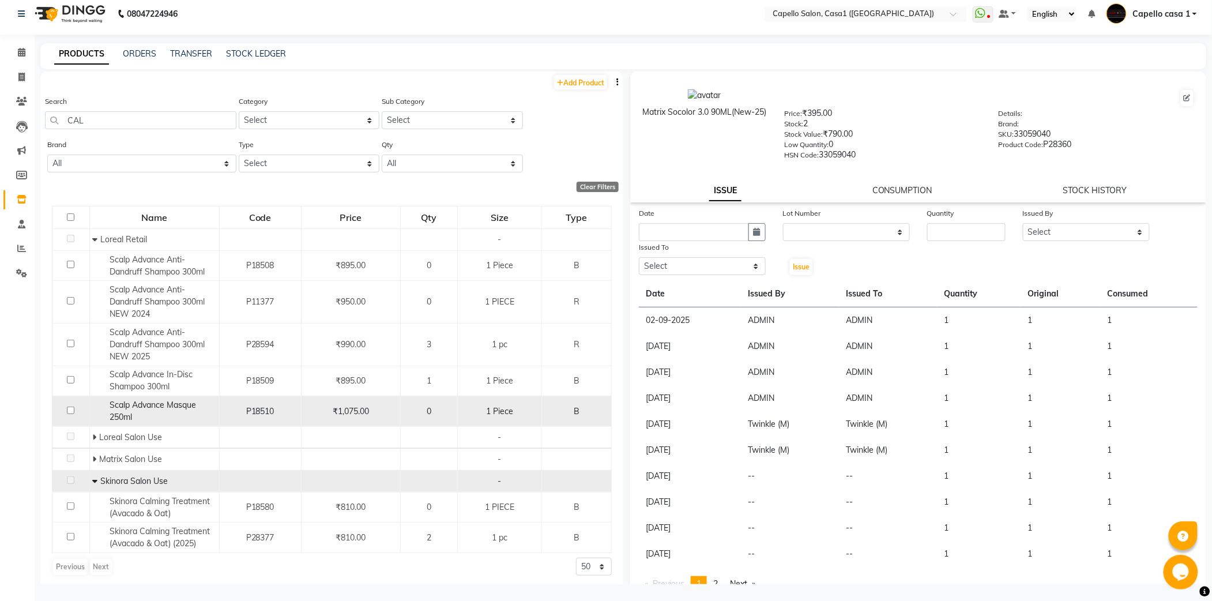
scroll to position [5, 0]
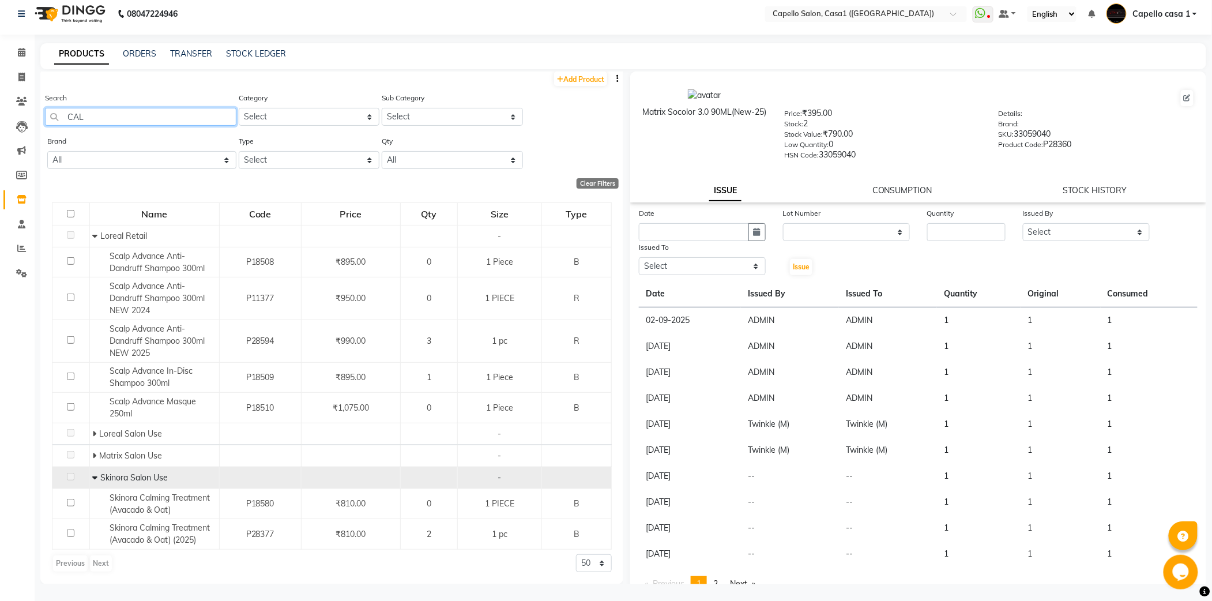
click at [153, 110] on input "CAL" at bounding box center [140, 117] width 191 height 18
type input "C"
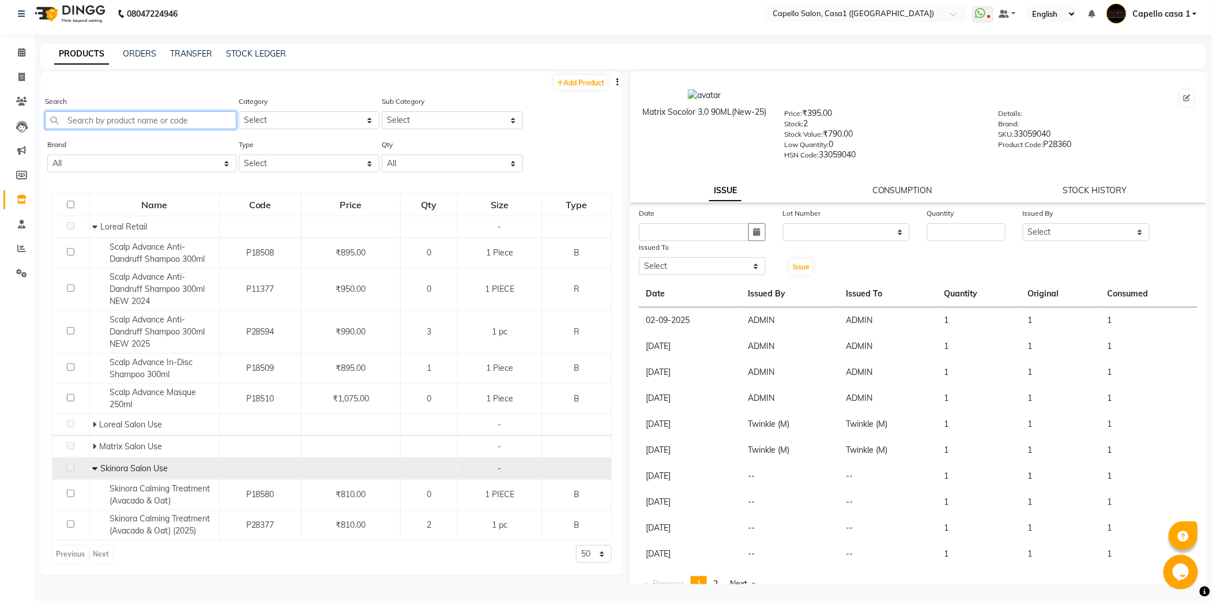
scroll to position [0, 0]
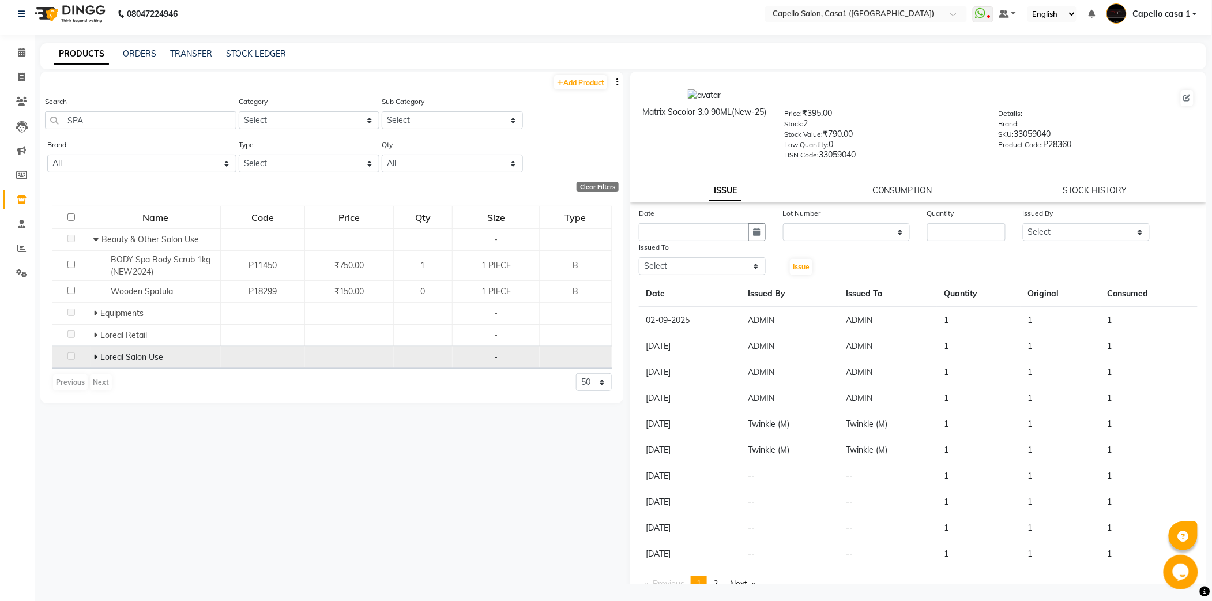
click at [96, 356] on icon at bounding box center [96, 357] width 4 height 8
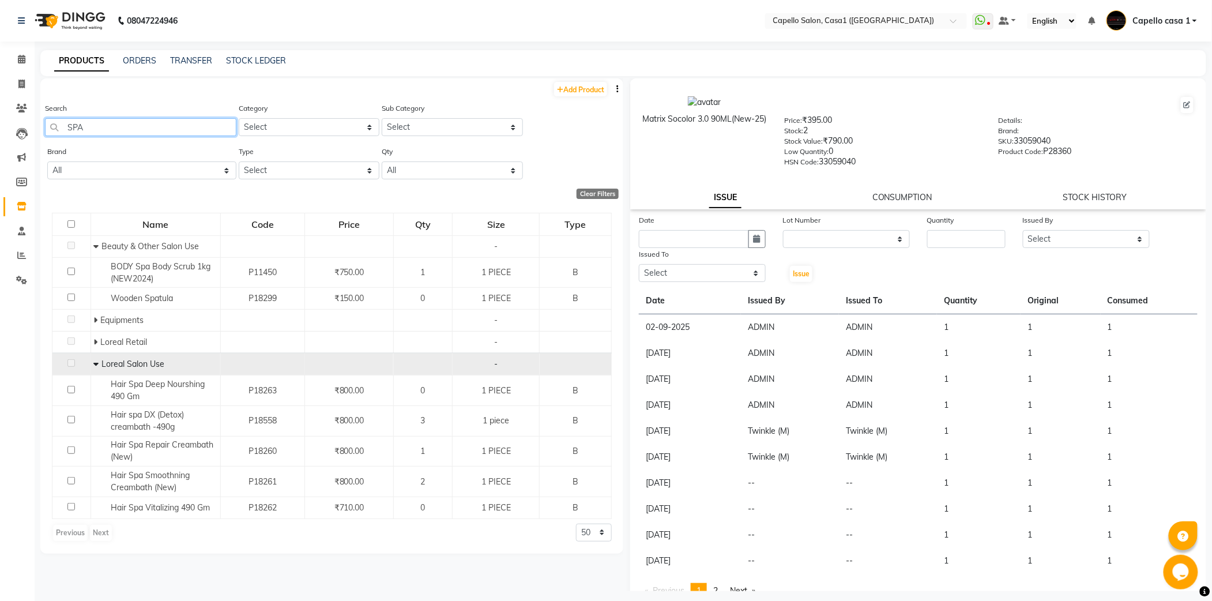
click at [123, 127] on input "SPA" at bounding box center [140, 127] width 191 height 18
type input "S"
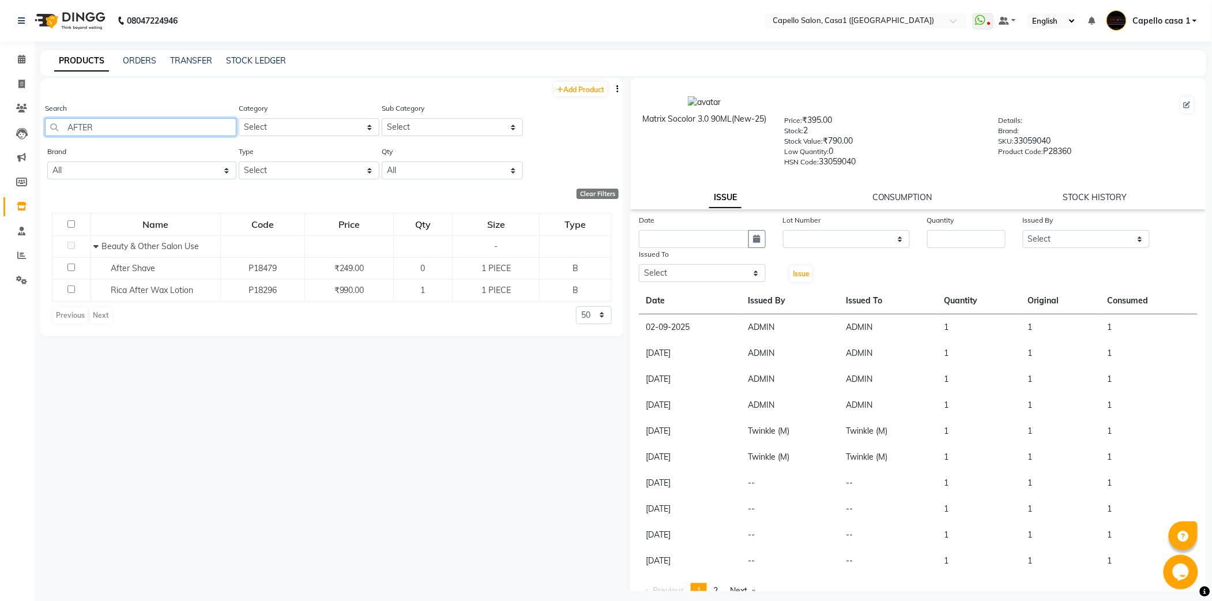
click at [135, 130] on input "AFTER" at bounding box center [140, 127] width 191 height 18
type input "A"
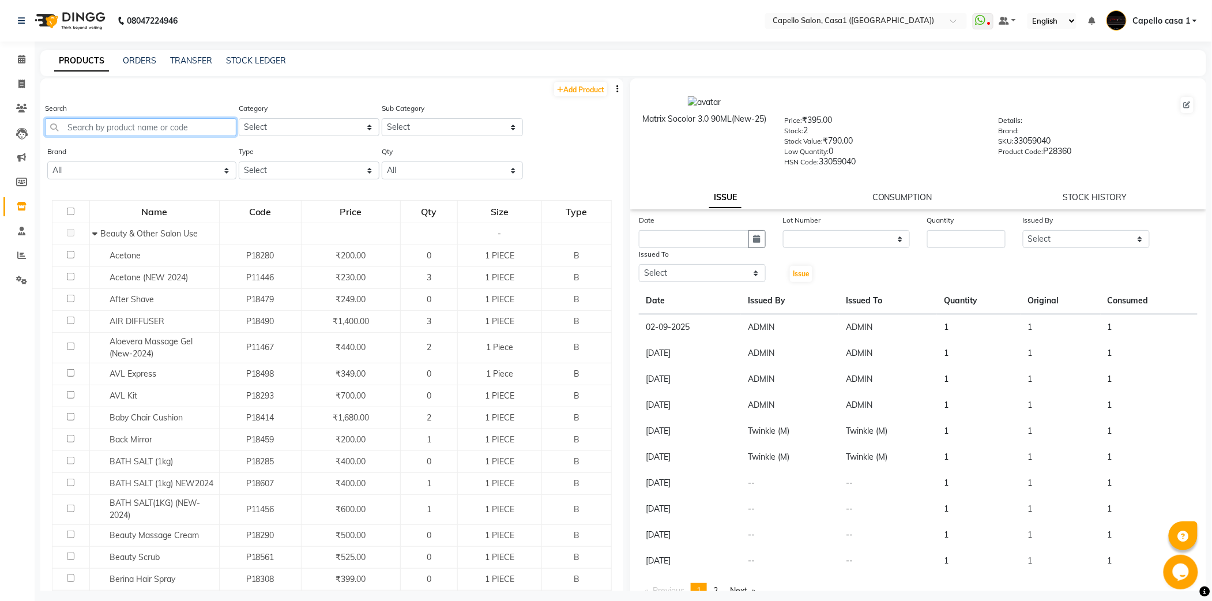
click at [148, 133] on input "text" at bounding box center [140, 127] width 191 height 18
click at [16, 57] on span at bounding box center [22, 59] width 20 height 13
